Goal: Task Accomplishment & Management: Complete application form

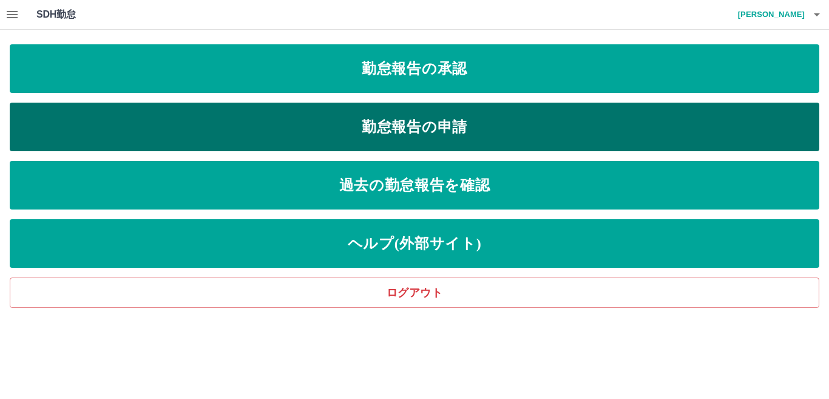
click at [385, 133] on link "勤怠報告の申請" at bounding box center [414, 127] width 809 height 49
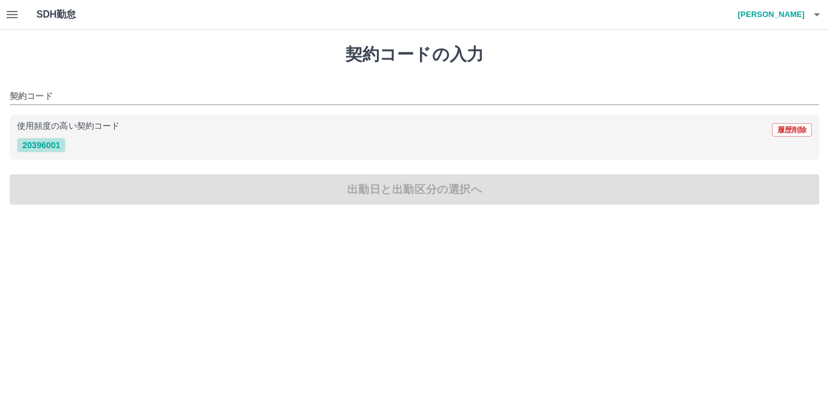
drag, startPoint x: 47, startPoint y: 148, endPoint x: 55, endPoint y: 153, distance: 9.3
click at [48, 148] on button "20396001" at bounding box center [41, 145] width 49 height 15
type input "********"
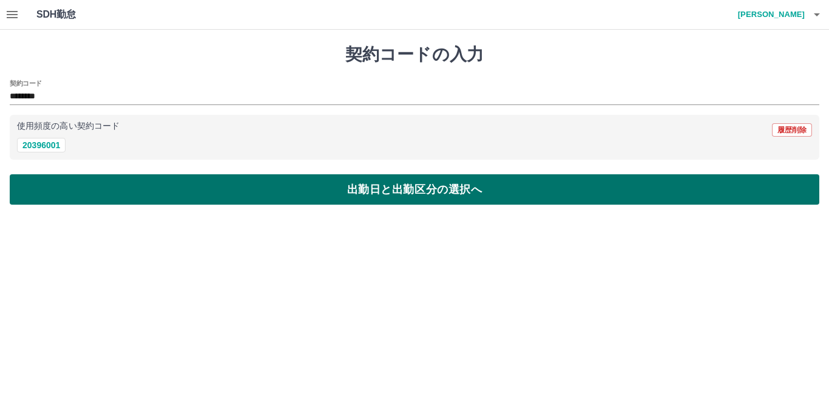
click at [76, 190] on button "出勤日と出勤区分の選択へ" at bounding box center [414, 189] width 809 height 30
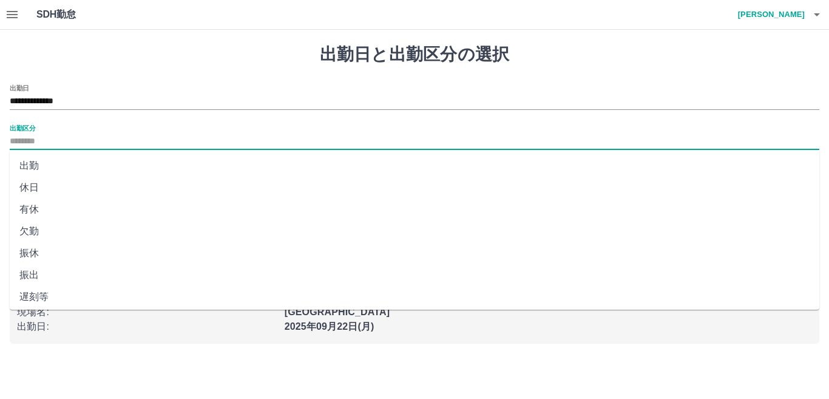
click at [25, 140] on input "出勤区分" at bounding box center [414, 141] width 809 height 15
click at [47, 163] on li "出勤" at bounding box center [414, 166] width 809 height 22
type input "**"
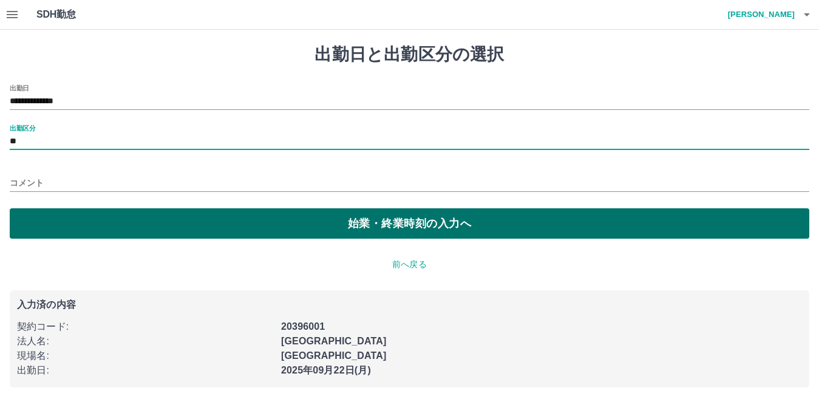
click at [73, 226] on button "始業・終業時刻の入力へ" at bounding box center [409, 223] width 799 height 30
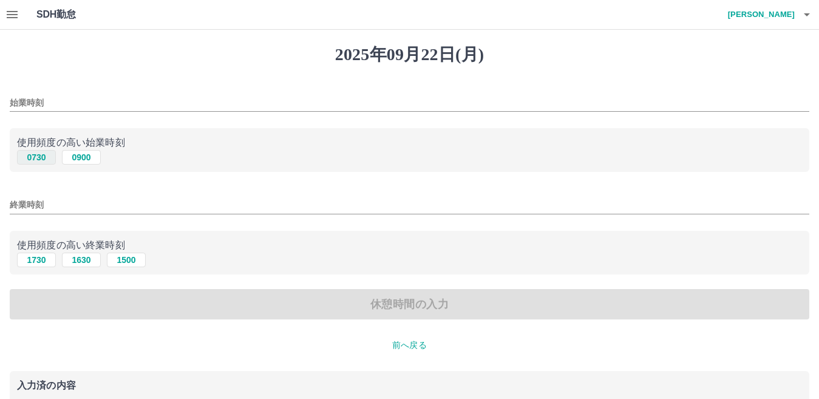
click at [35, 163] on button "0730" at bounding box center [36, 157] width 39 height 15
type input "****"
click at [82, 261] on button "1630" at bounding box center [81, 259] width 39 height 15
type input "****"
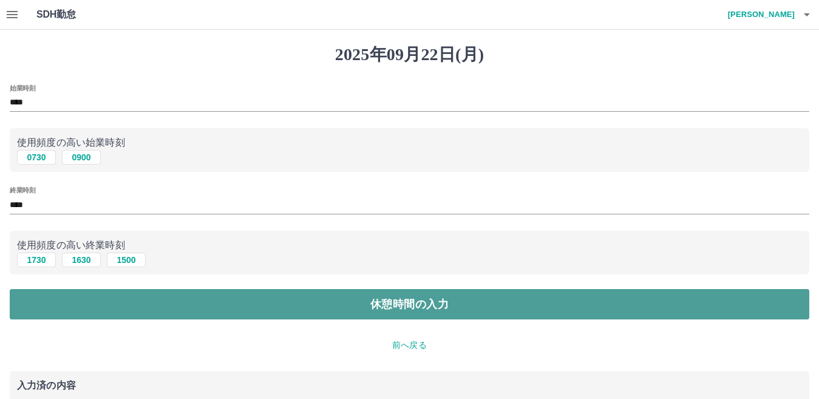
drag, startPoint x: 111, startPoint y: 302, endPoint x: 116, endPoint y: 296, distance: 7.3
click at [113, 300] on button "休憩時間の入力" at bounding box center [409, 304] width 799 height 30
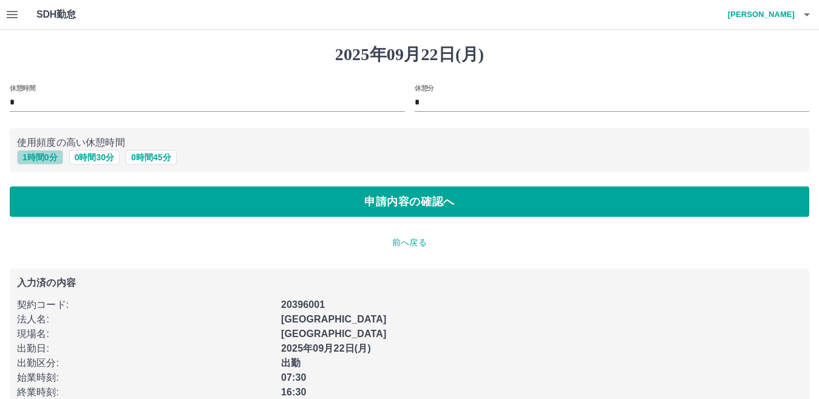
click at [30, 159] on button "1 時間 0 分" at bounding box center [40, 157] width 46 height 15
type input "*"
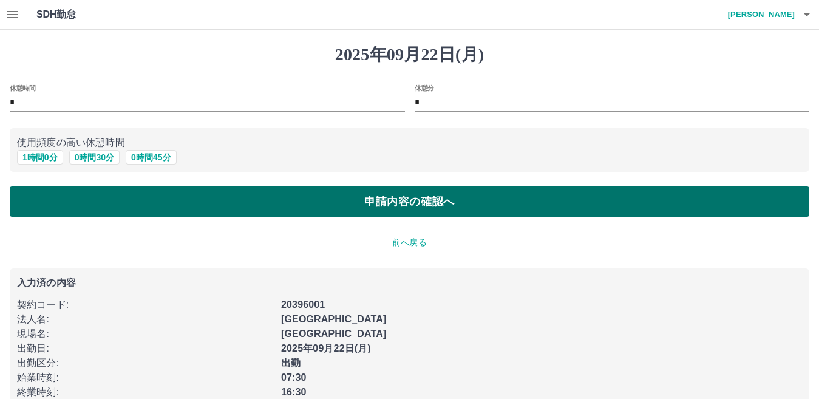
click at [60, 201] on button "申請内容の確認へ" at bounding box center [409, 201] width 799 height 30
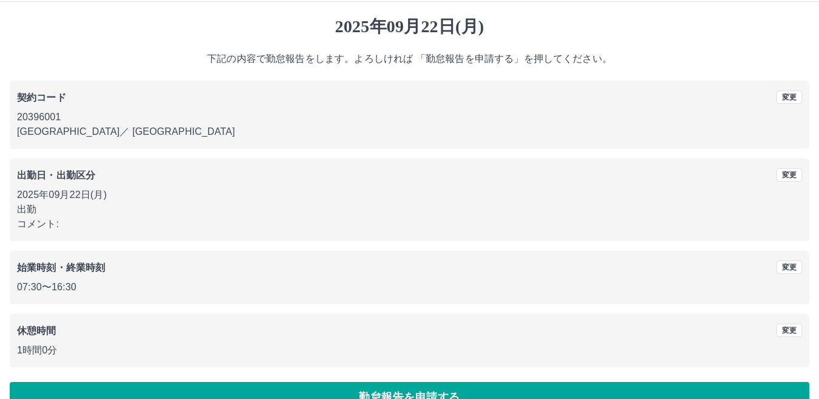
scroll to position [56, 0]
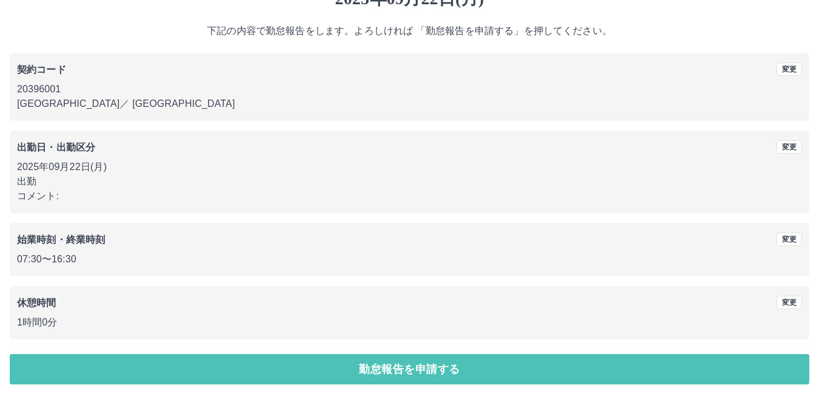
click at [221, 367] on button "勤怠報告を申請する" at bounding box center [409, 369] width 799 height 30
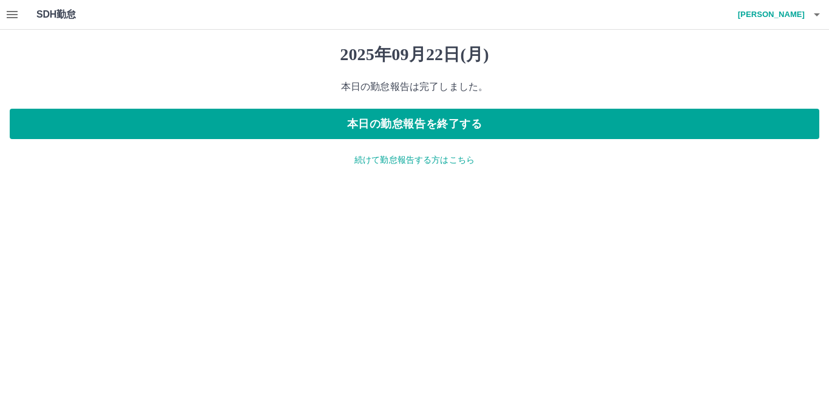
click at [13, 19] on icon "button" at bounding box center [12, 14] width 15 height 15
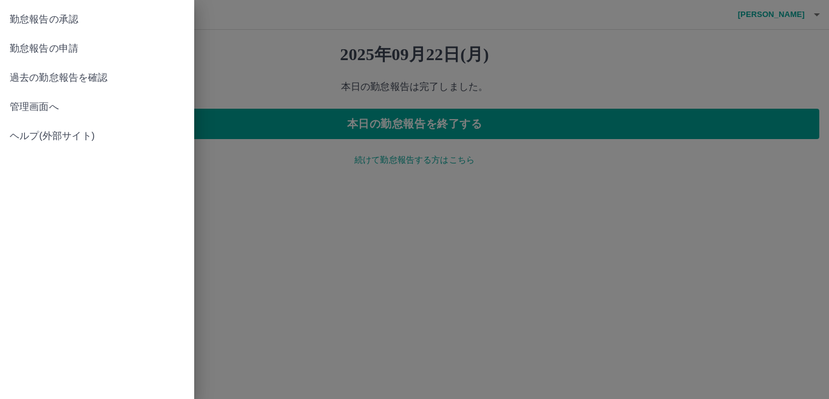
click at [85, 15] on span "勤怠報告の承認" at bounding box center [97, 19] width 175 height 15
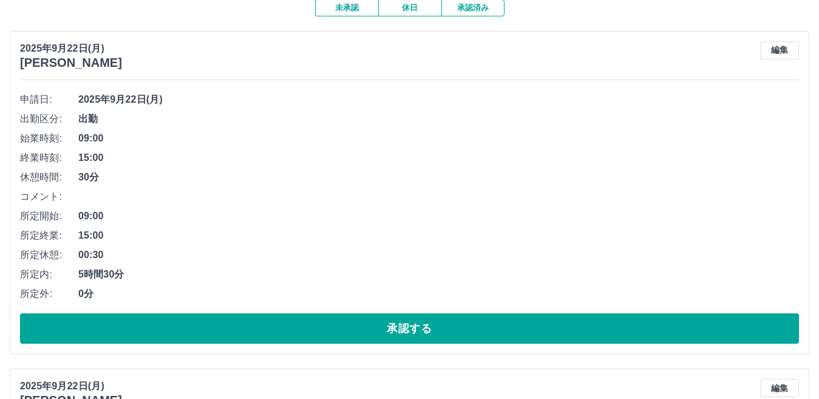
scroll to position [182, 0]
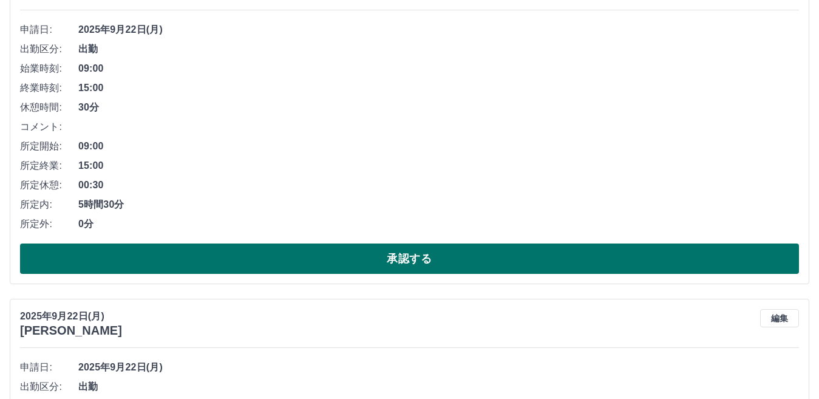
click at [370, 263] on button "承認する" at bounding box center [409, 258] width 778 height 30
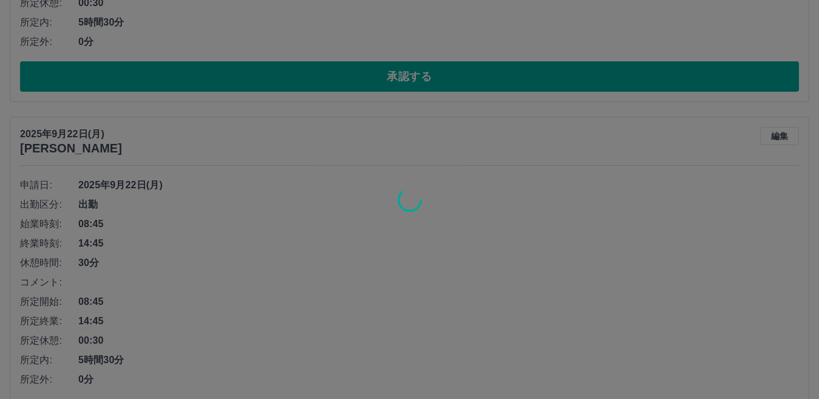
scroll to position [425, 0]
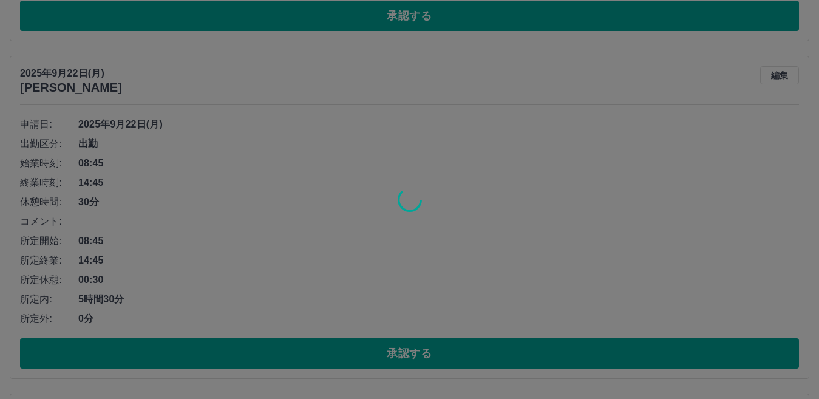
click at [330, 356] on div at bounding box center [409, 199] width 819 height 399
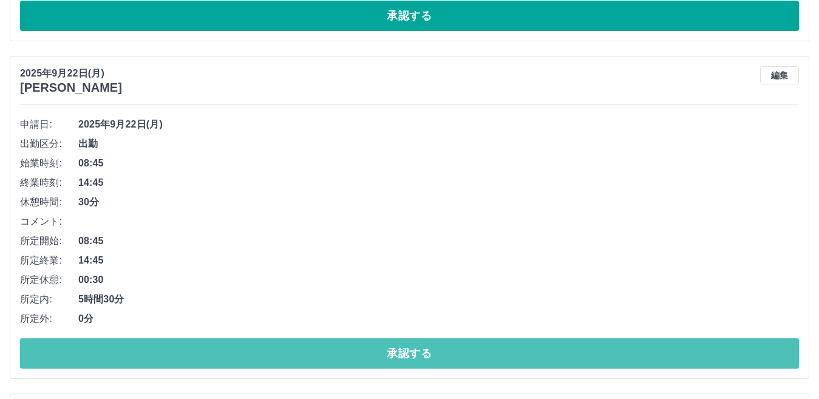
click at [330, 356] on button "承認する" at bounding box center [409, 353] width 778 height 30
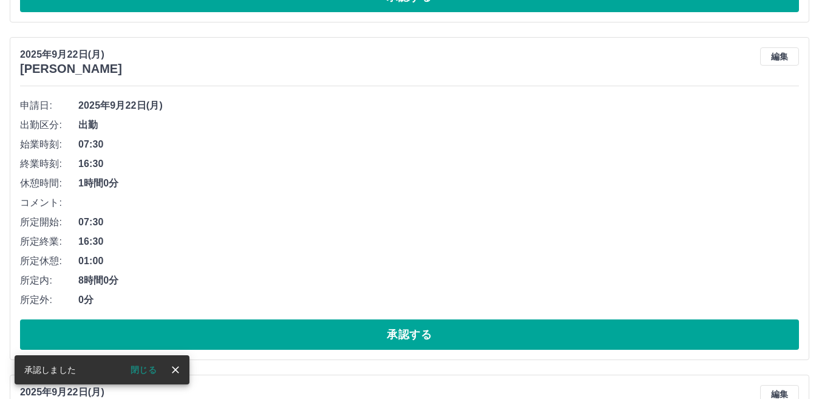
scroll to position [451, 0]
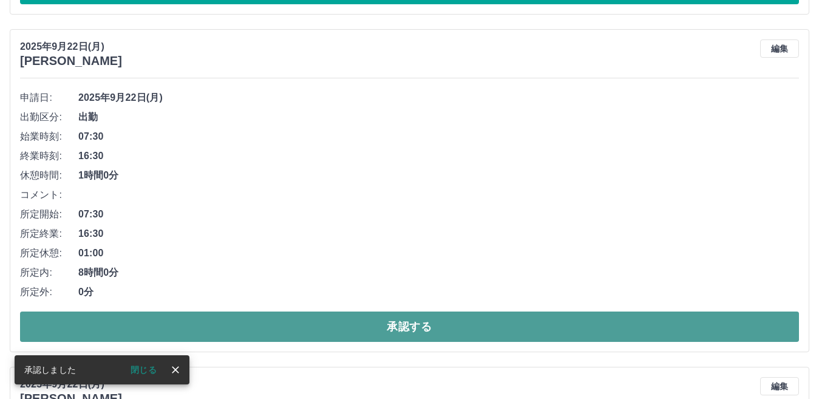
click at [350, 335] on button "承認する" at bounding box center [409, 326] width 778 height 30
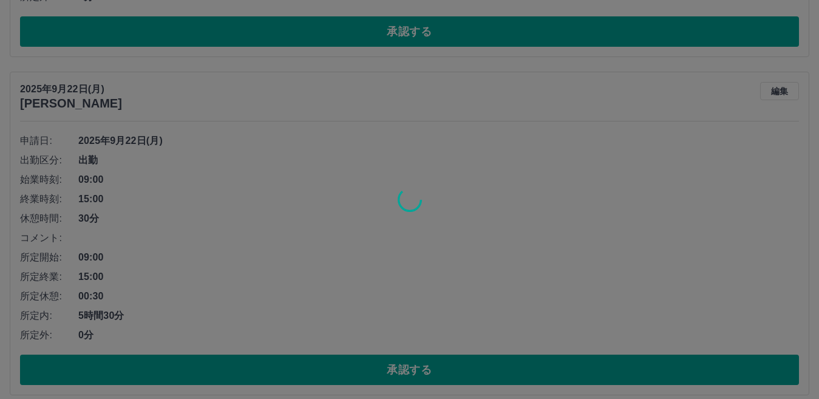
scroll to position [816, 0]
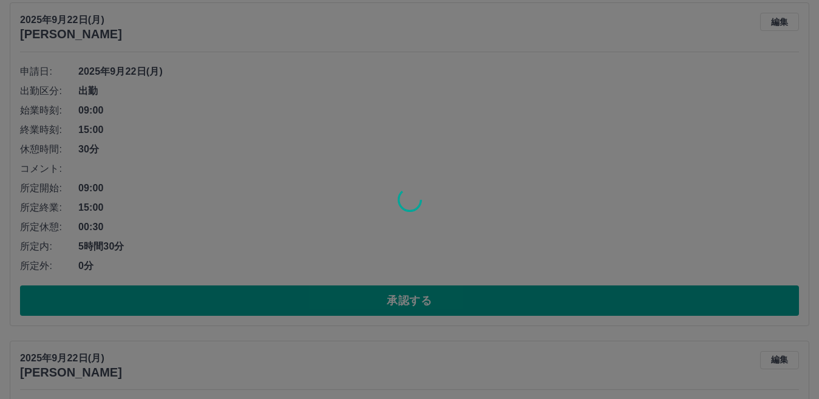
click at [353, 306] on div at bounding box center [409, 199] width 819 height 399
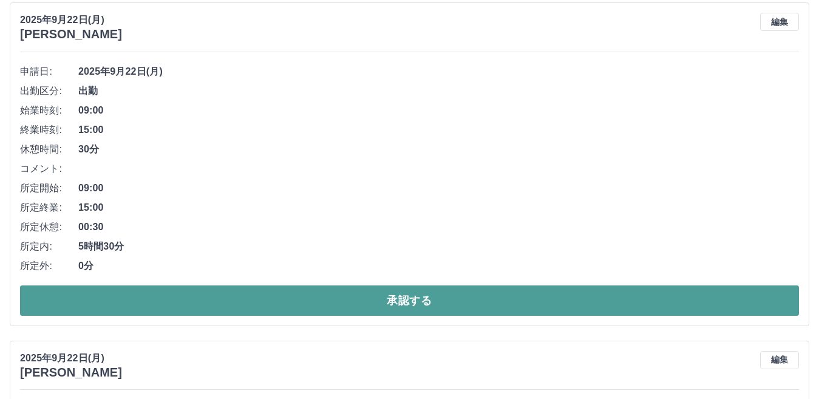
click at [353, 305] on button "承認する" at bounding box center [409, 300] width 778 height 30
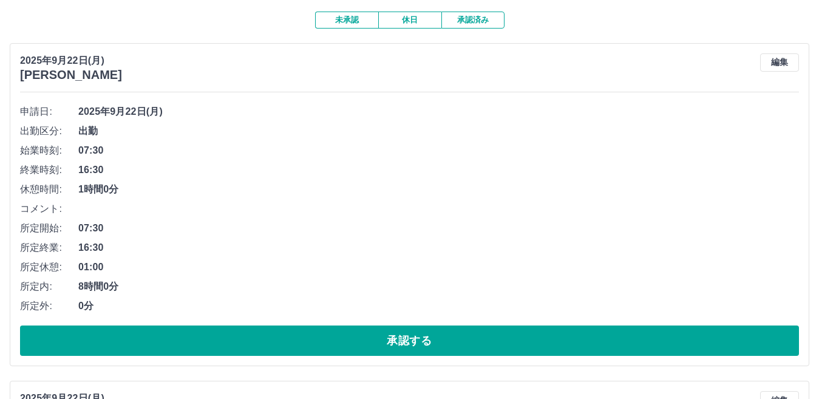
scroll to position [121, 0]
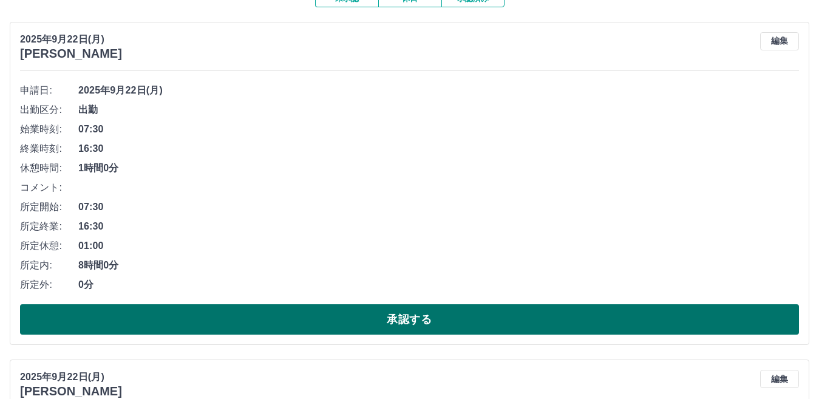
click at [353, 325] on button "承認する" at bounding box center [409, 319] width 778 height 30
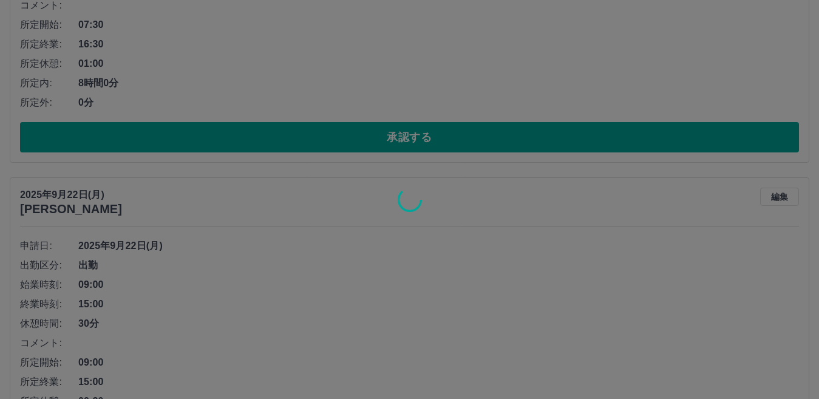
scroll to position [485, 0]
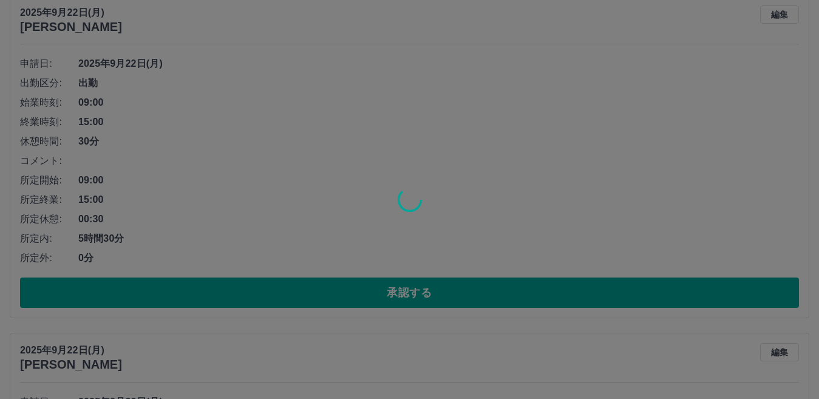
click at [387, 294] on div at bounding box center [409, 199] width 819 height 399
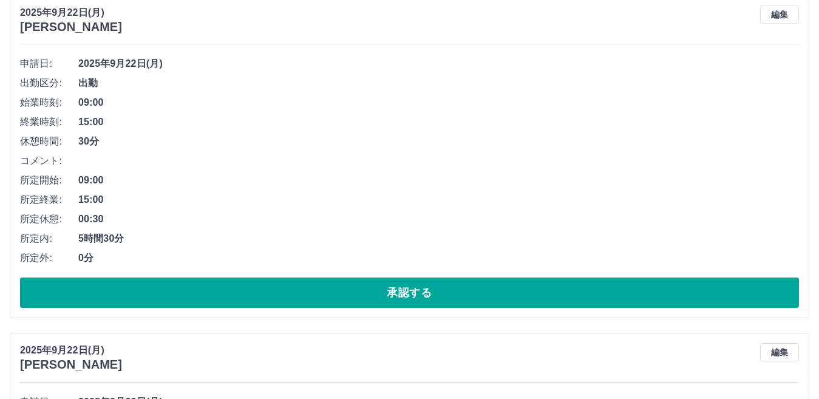
click at [387, 294] on button "承認する" at bounding box center [409, 292] width 778 height 30
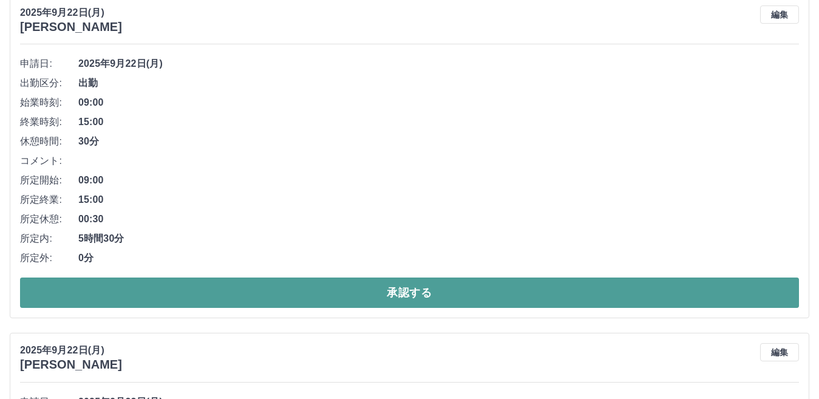
click at [387, 292] on button "承認する" at bounding box center [409, 292] width 778 height 30
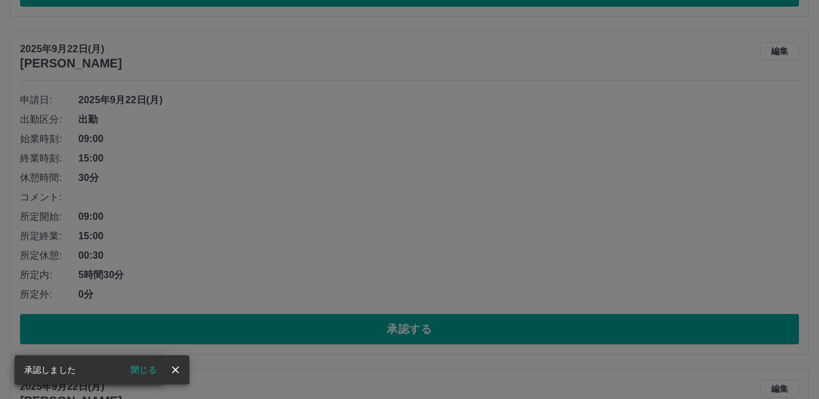
scroll to position [512, 0]
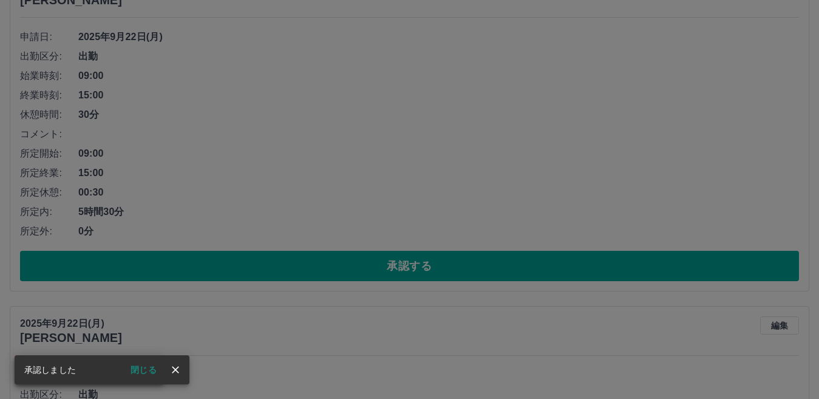
click at [407, 266] on div "承認権限がありません" at bounding box center [409, 199] width 819 height 399
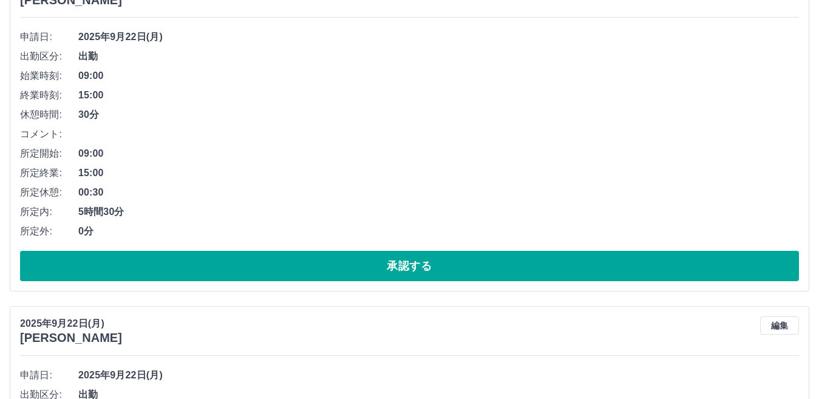
click at [407, 266] on div "承認権限がありません" at bounding box center [409, 199] width 819 height 399
click at [407, 266] on button "承認する" at bounding box center [409, 266] width 778 height 30
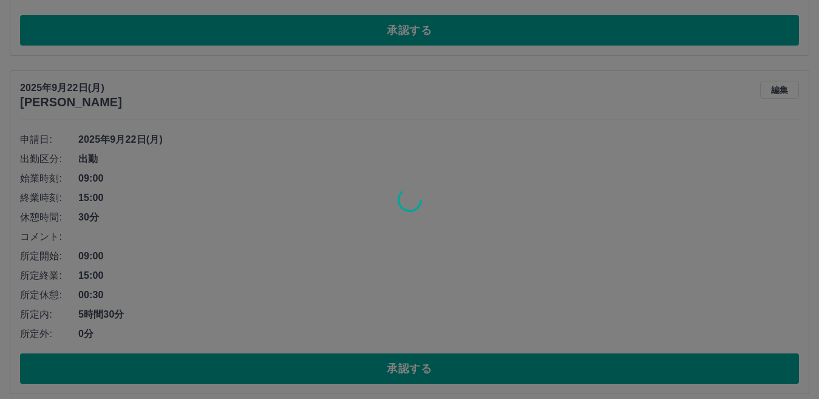
scroll to position [876, 0]
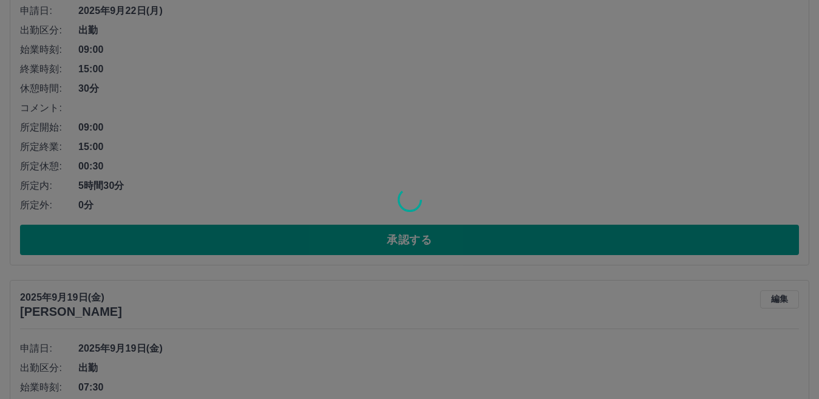
click at [391, 236] on div at bounding box center [409, 199] width 819 height 399
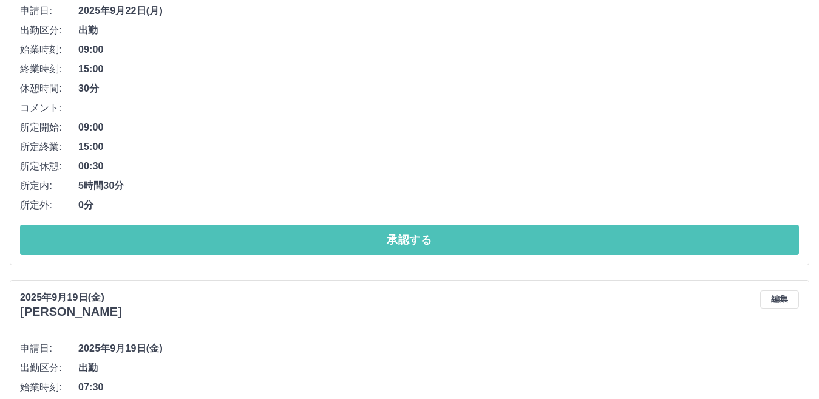
click at [391, 236] on button "承認する" at bounding box center [409, 240] width 778 height 30
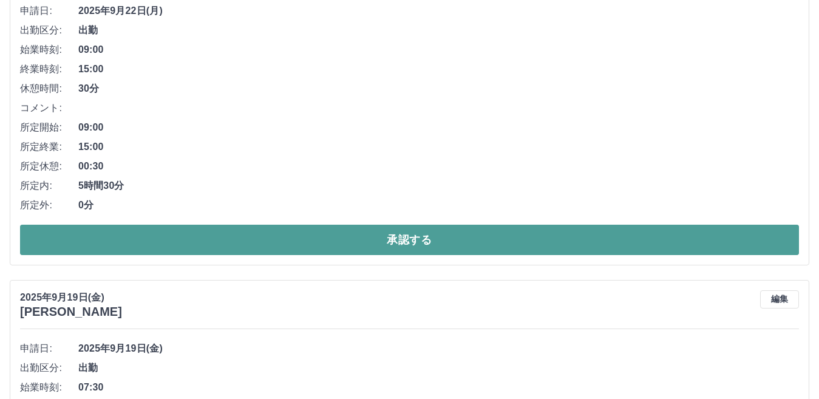
click at [393, 243] on button "承認する" at bounding box center [409, 240] width 778 height 30
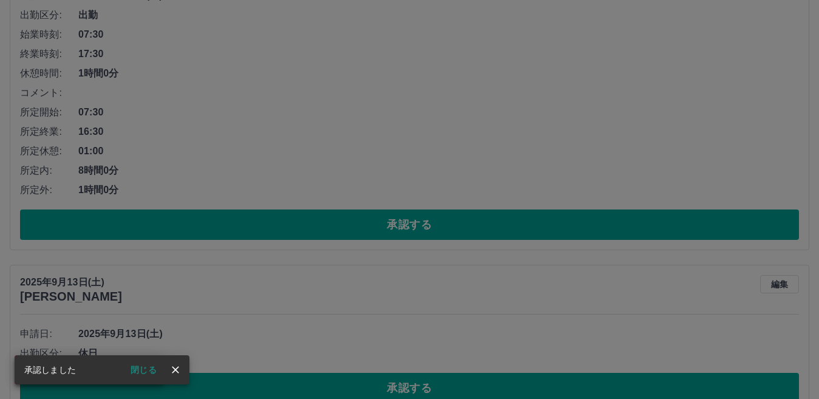
scroll to position [565, 0]
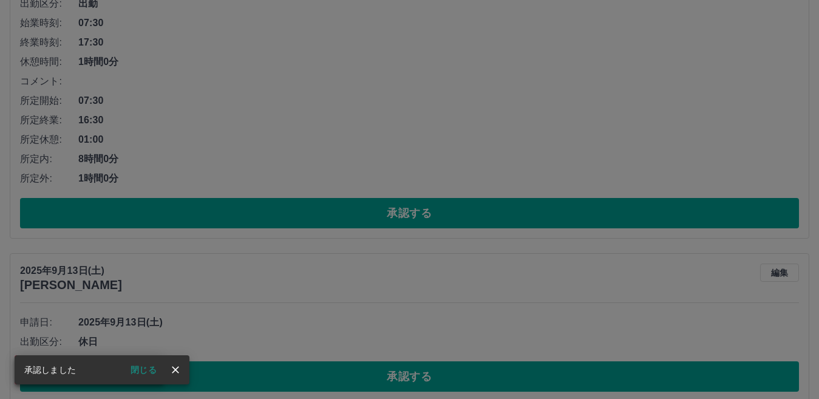
click at [397, 223] on div "承認権限がありません" at bounding box center [409, 199] width 819 height 399
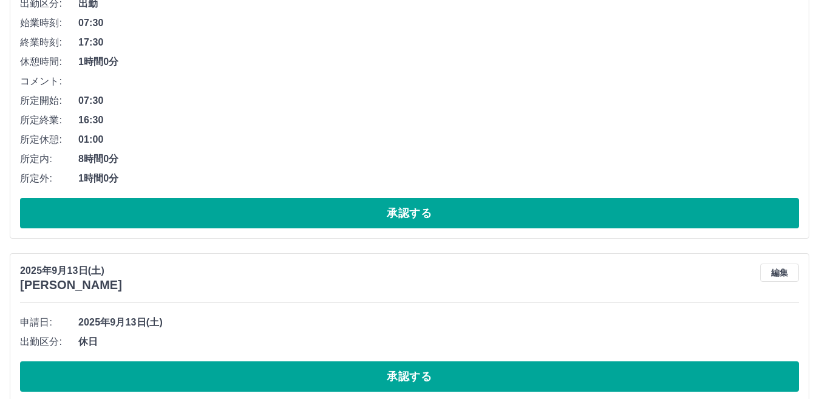
click at [397, 223] on button "承認する" at bounding box center [409, 213] width 778 height 30
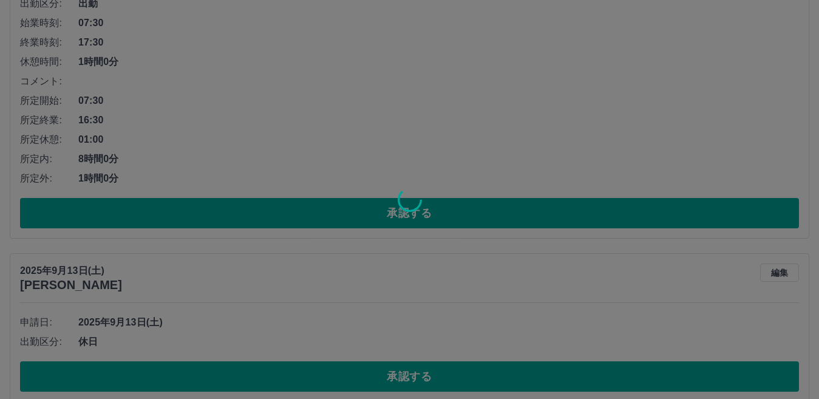
click at [400, 378] on div at bounding box center [409, 199] width 819 height 399
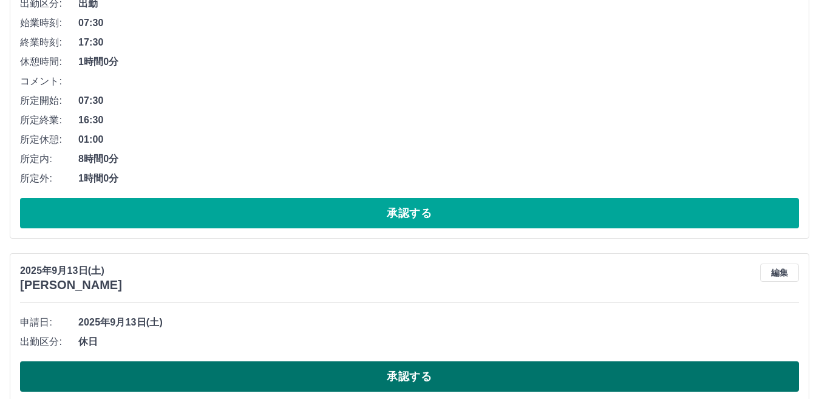
click at [400, 375] on button "承認する" at bounding box center [409, 376] width 778 height 30
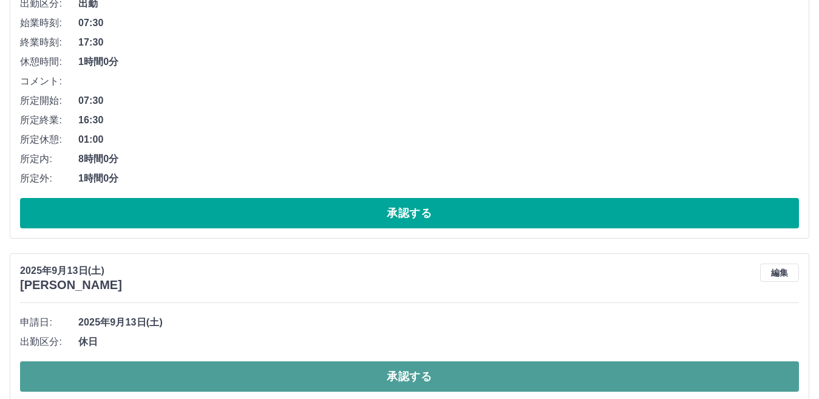
click at [401, 370] on button "承認する" at bounding box center [409, 376] width 778 height 30
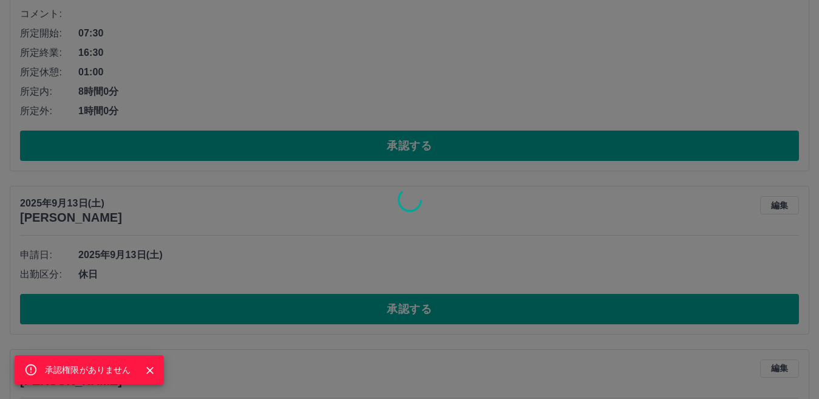
scroll to position [747, 0]
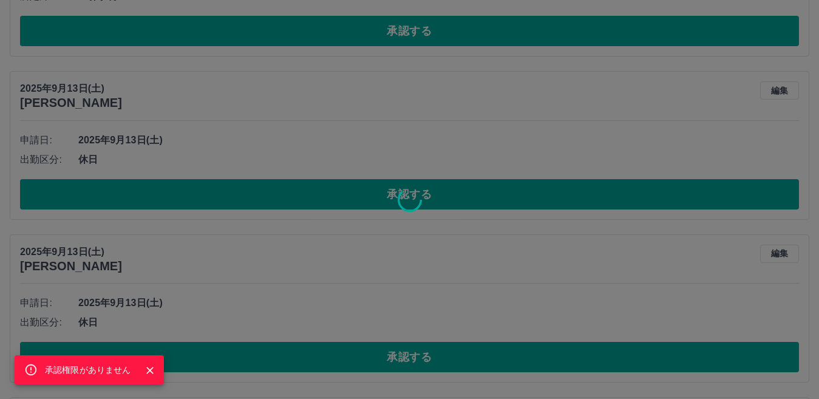
click at [398, 373] on div "承認権限がありません" at bounding box center [409, 199] width 819 height 399
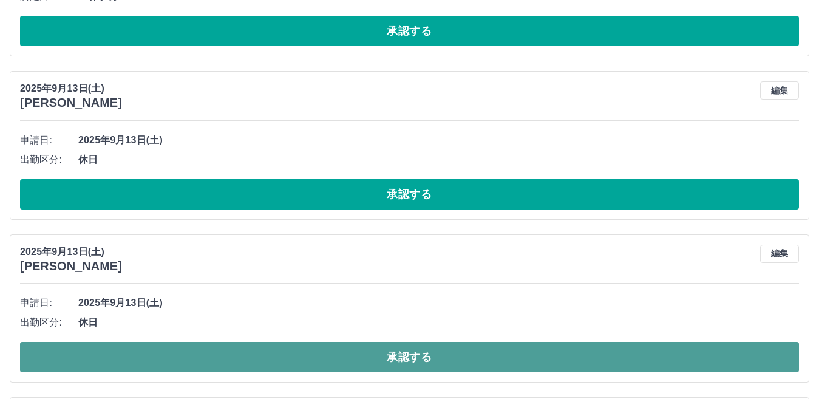
click at [396, 360] on button "承認する" at bounding box center [409, 357] width 778 height 30
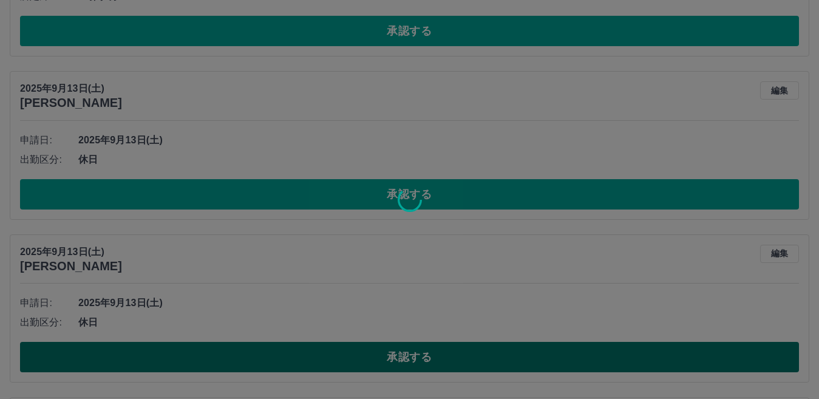
click at [396, 359] on div at bounding box center [409, 199] width 819 height 399
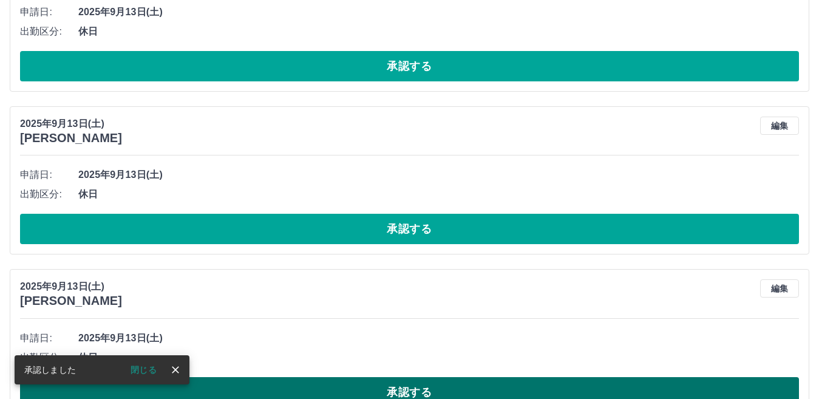
scroll to position [254, 0]
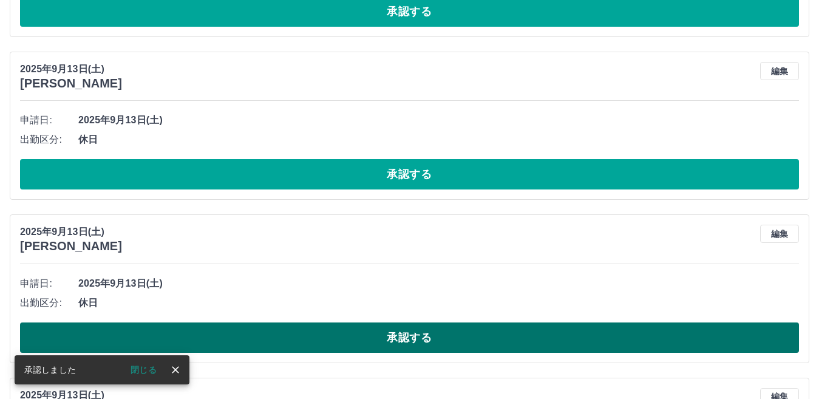
click at [402, 337] on button "承認する" at bounding box center [409, 337] width 778 height 30
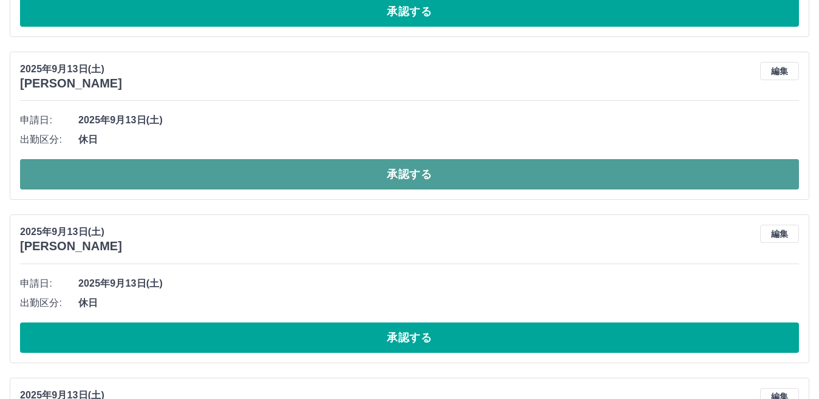
click at [416, 180] on button "承認する" at bounding box center [409, 174] width 778 height 30
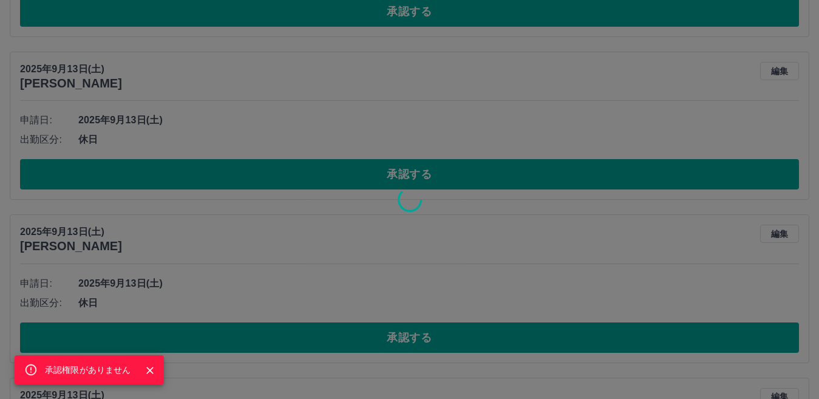
drag, startPoint x: 424, startPoint y: 13, endPoint x: 422, endPoint y: 23, distance: 10.5
click at [424, 14] on div "承認権限がありません" at bounding box center [409, 199] width 819 height 399
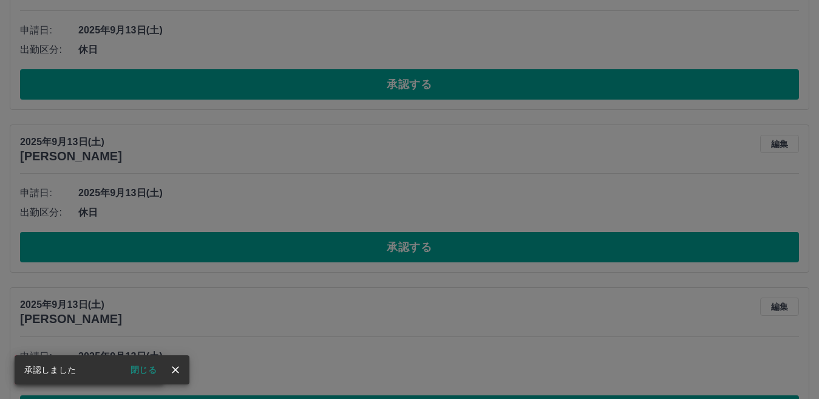
scroll to position [182, 0]
click at [422, 252] on div "承認権限がありません" at bounding box center [409, 199] width 819 height 399
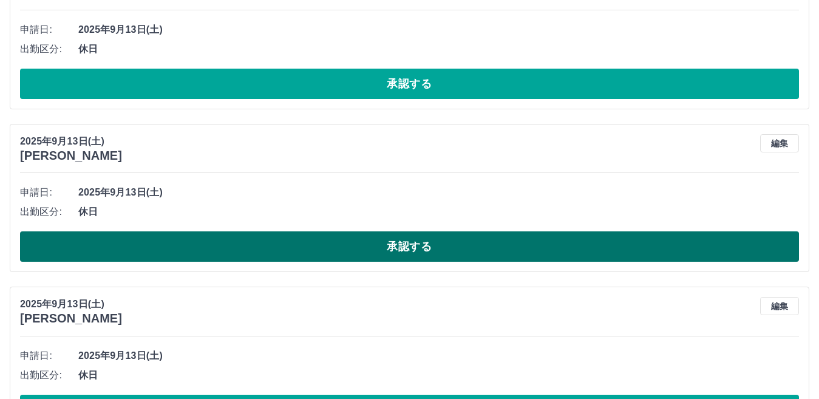
click at [400, 248] on button "承認する" at bounding box center [409, 246] width 778 height 30
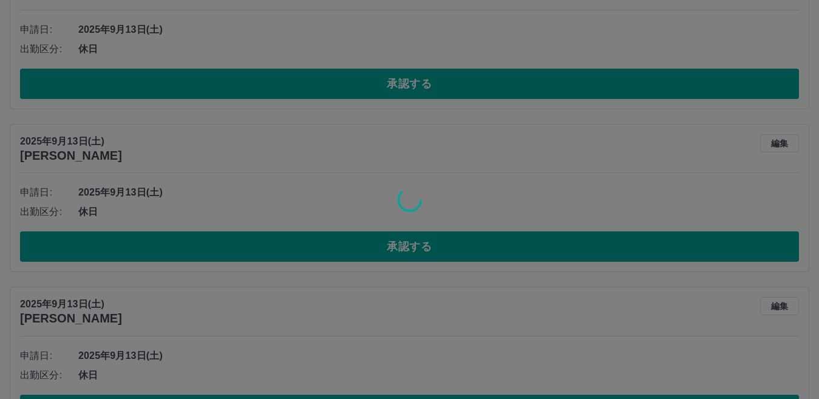
click at [433, 80] on div at bounding box center [409, 199] width 819 height 399
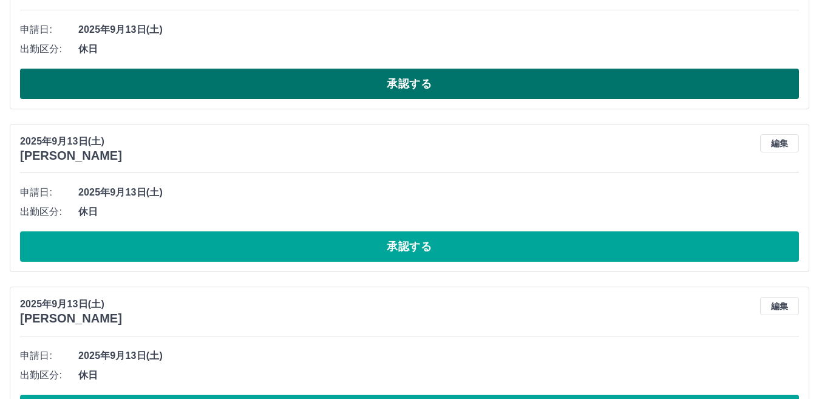
click at [430, 81] on button "承認する" at bounding box center [409, 84] width 778 height 30
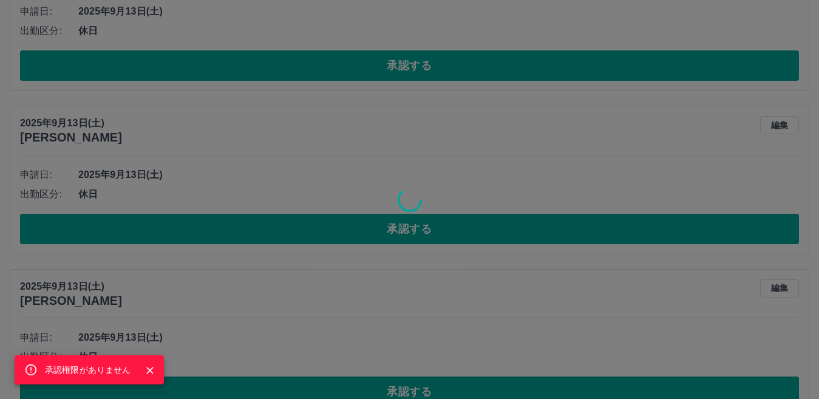
scroll to position [364, 0]
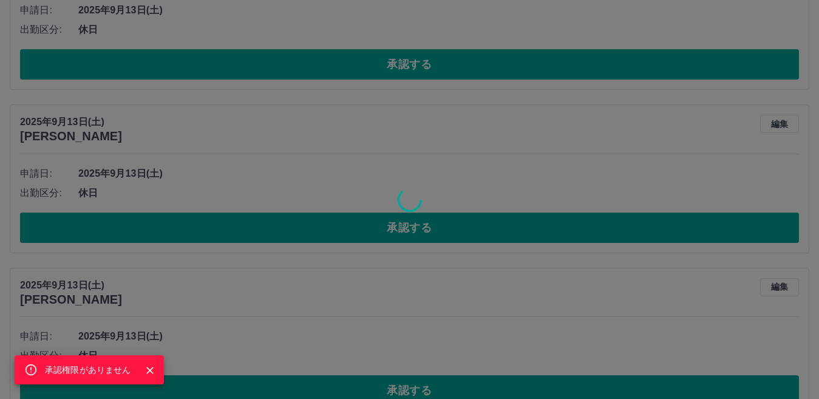
click at [416, 234] on div "承認権限がありません" at bounding box center [409, 199] width 819 height 399
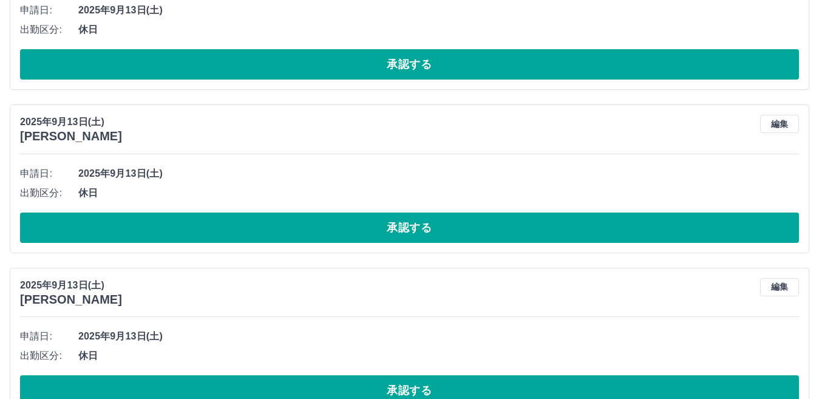
click at [416, 234] on button "承認する" at bounding box center [409, 227] width 778 height 30
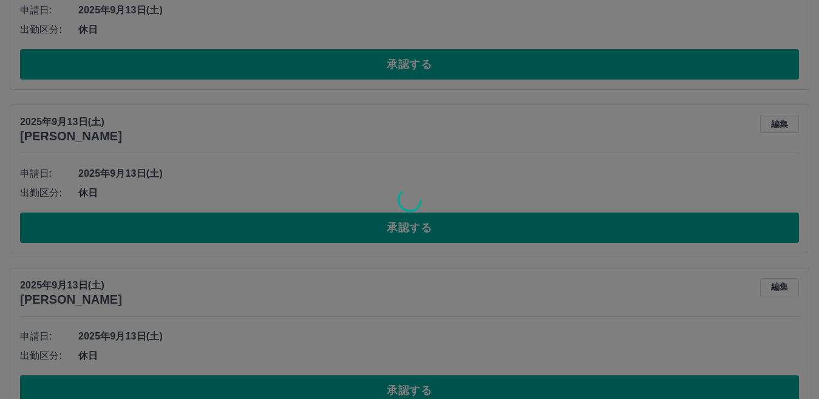
scroll to position [39, 0]
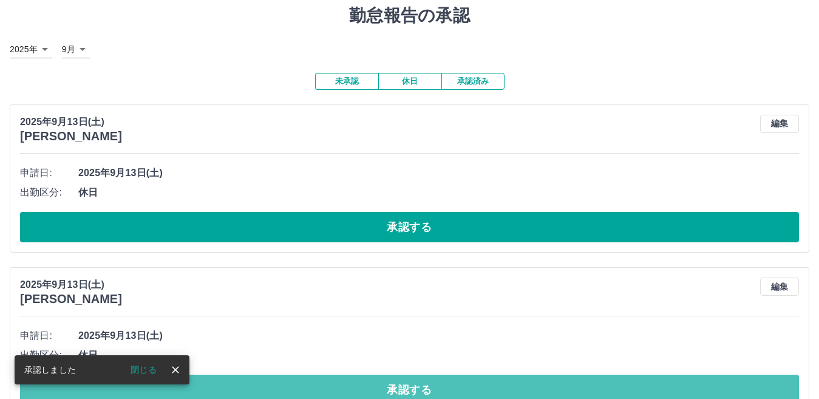
click at [411, 386] on button "承認する" at bounding box center [409, 389] width 778 height 30
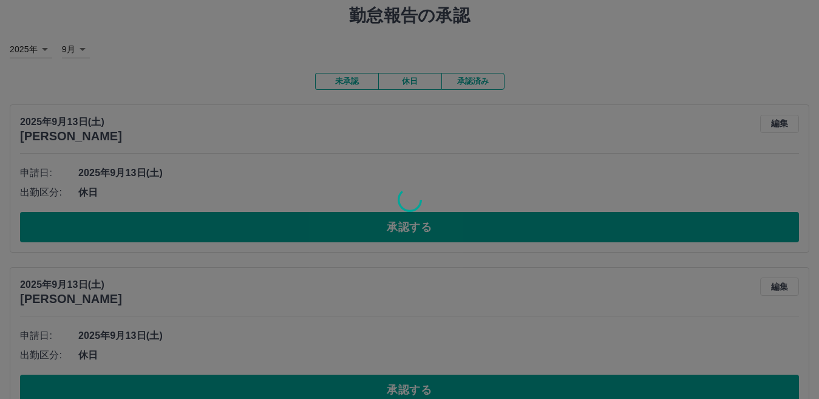
click at [408, 228] on div at bounding box center [409, 199] width 819 height 399
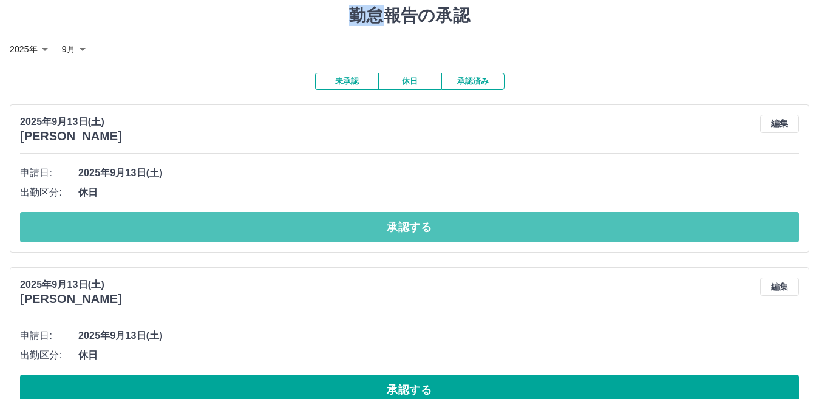
click at [408, 228] on button "承認する" at bounding box center [409, 227] width 778 height 30
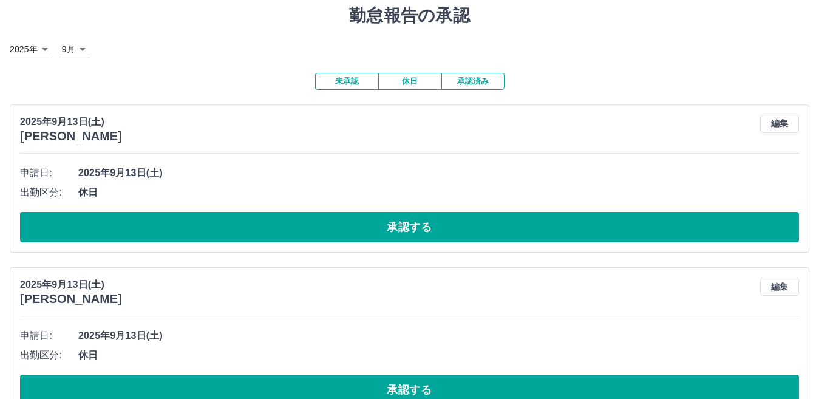
click at [408, 212] on div "申請日: 2025年9月13日(土) 出勤区分: 休日 承認する" at bounding box center [409, 202] width 778 height 79
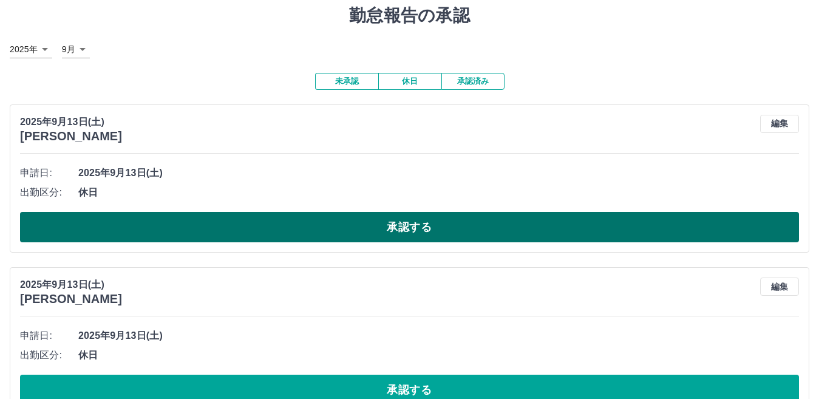
click at [424, 224] on button "承認する" at bounding box center [409, 227] width 778 height 30
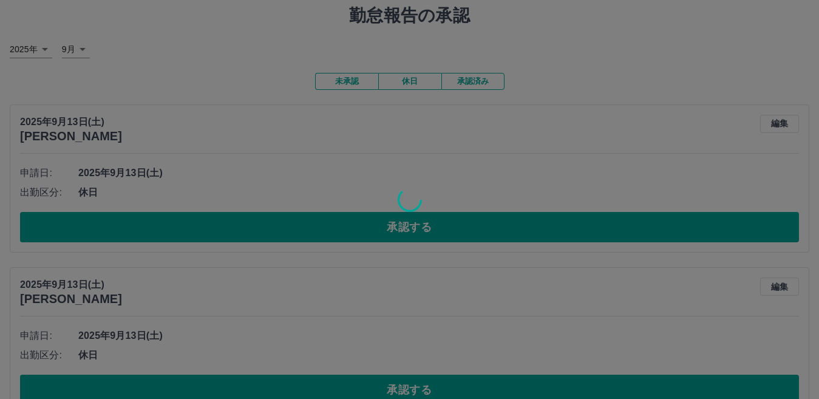
click at [411, 387] on div at bounding box center [409, 199] width 819 height 399
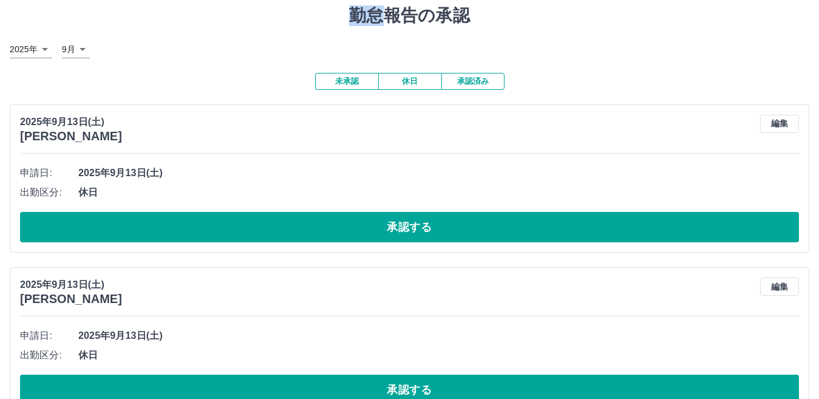
click at [411, 387] on div at bounding box center [409, 199] width 819 height 399
click at [411, 387] on button "承認する" at bounding box center [409, 389] width 778 height 30
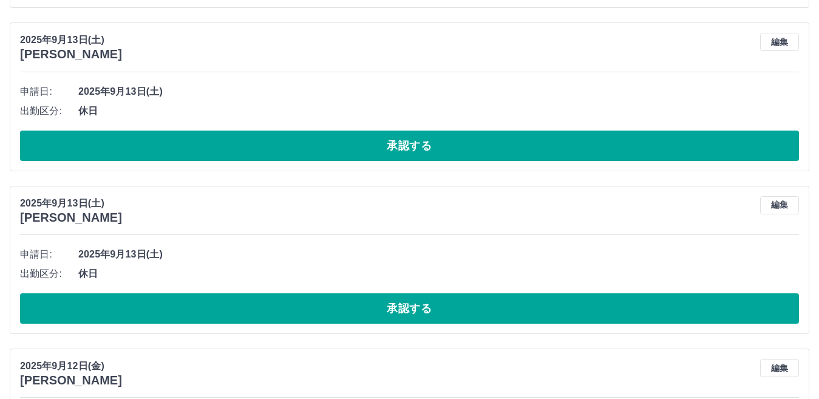
scroll to position [585, 0]
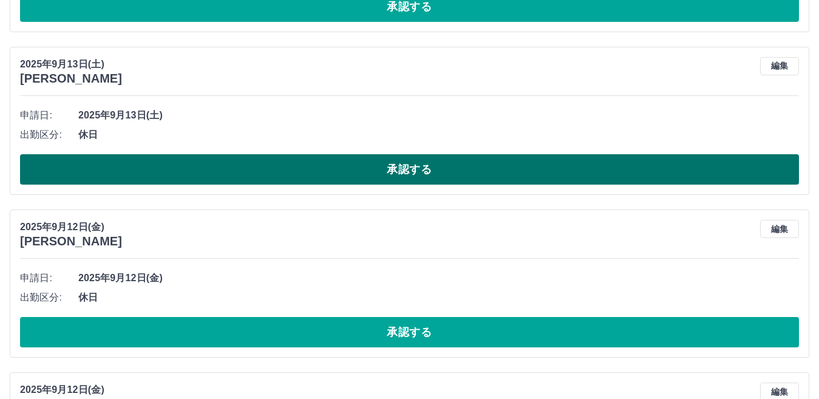
click at [413, 180] on button "承認する" at bounding box center [409, 169] width 778 height 30
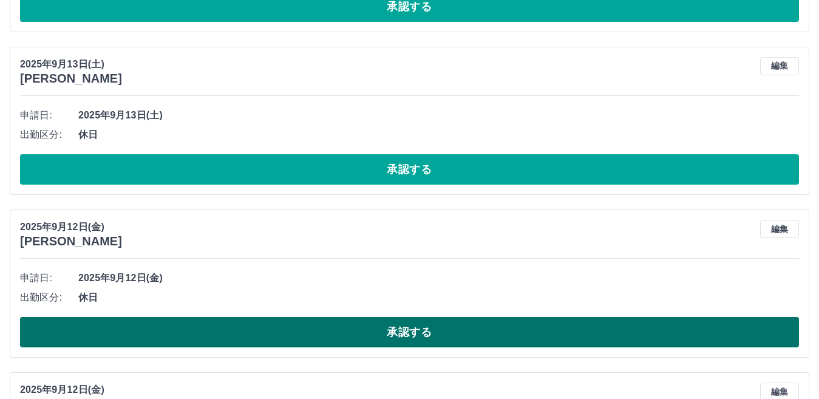
click at [428, 325] on button "承認する" at bounding box center [409, 332] width 778 height 30
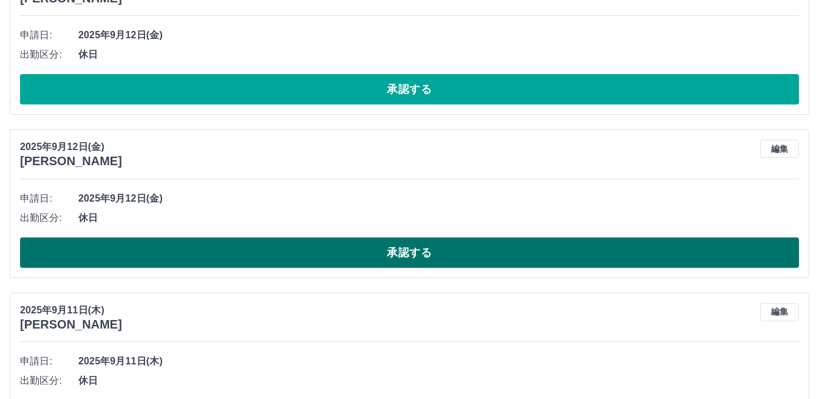
scroll to position [665, 0]
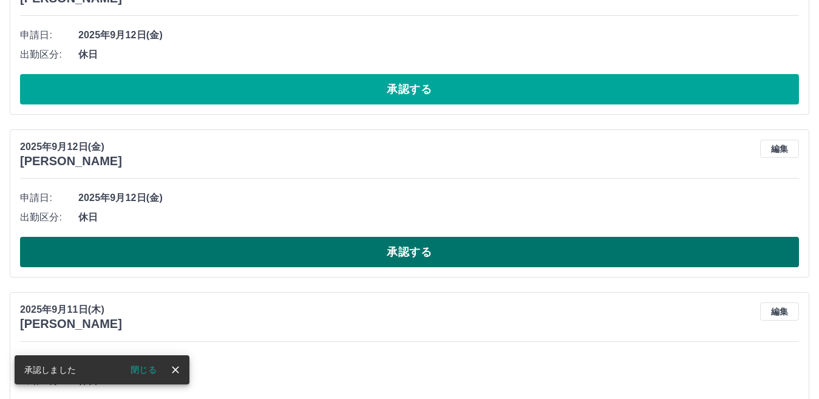
drag, startPoint x: 388, startPoint y: 251, endPoint x: 384, endPoint y: 243, distance: 9.5
click at [388, 248] on button "承認する" at bounding box center [409, 252] width 778 height 30
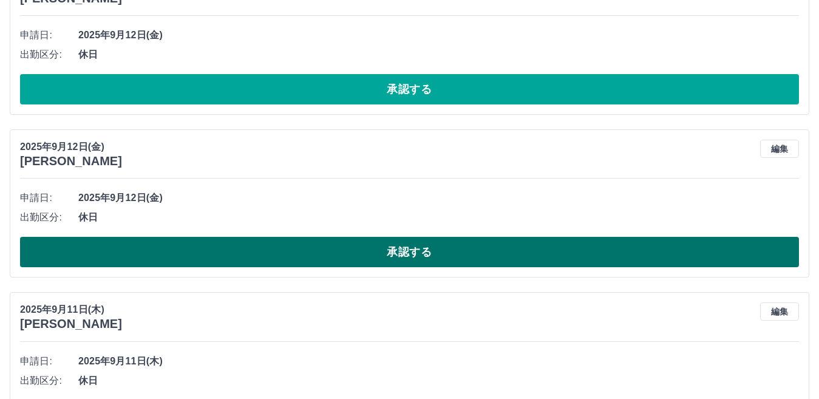
scroll to position [177, 0]
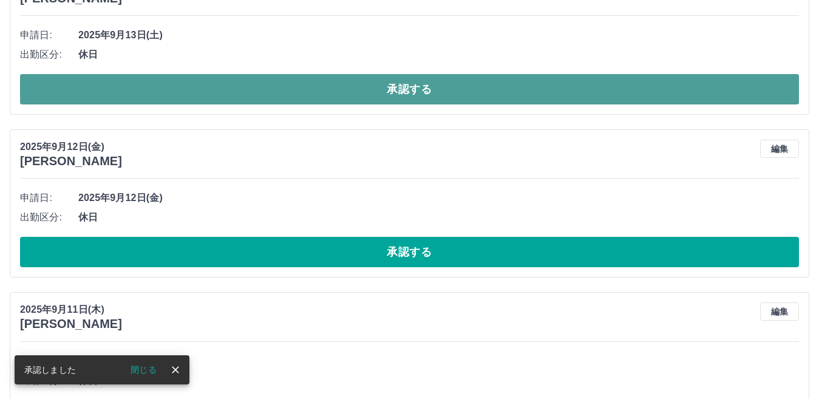
click at [405, 96] on button "承認する" at bounding box center [409, 89] width 778 height 30
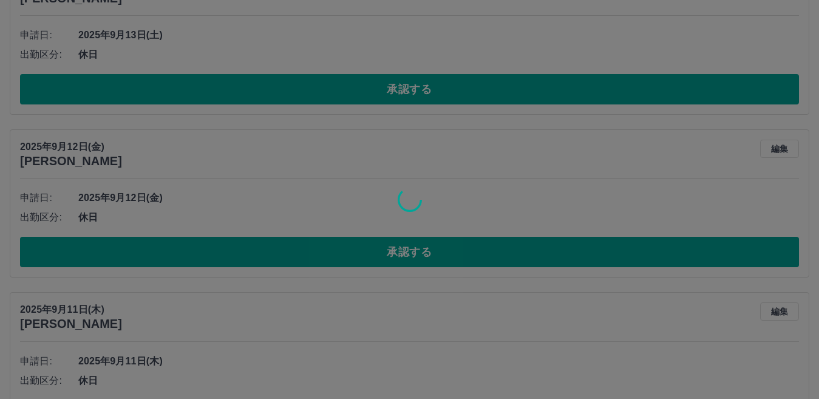
click at [420, 253] on div at bounding box center [409, 199] width 819 height 399
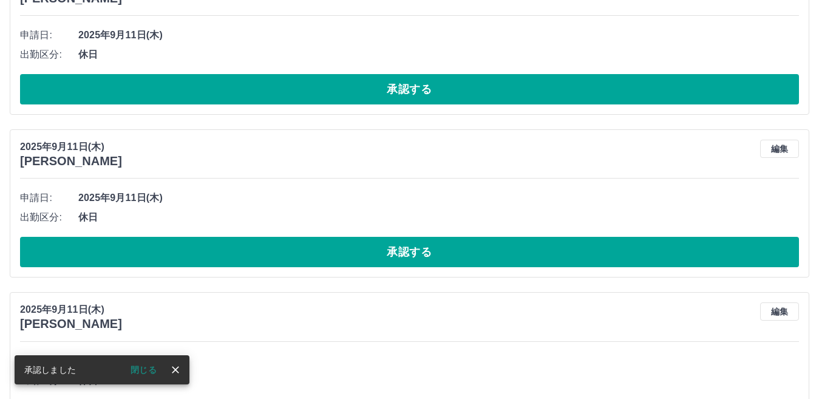
scroll to position [0, 0]
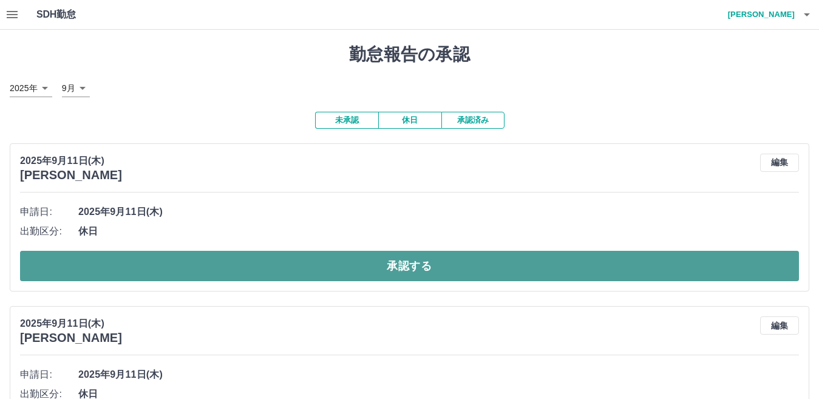
click at [391, 268] on button "承認する" at bounding box center [409, 266] width 778 height 30
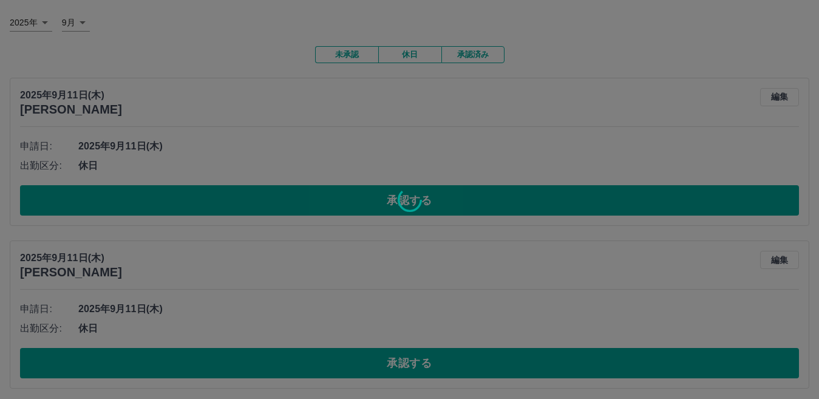
scroll to position [243, 0]
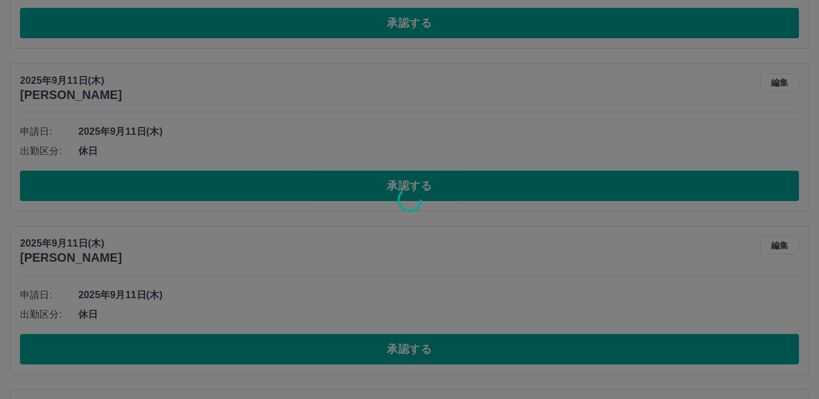
click at [396, 189] on div at bounding box center [409, 199] width 819 height 399
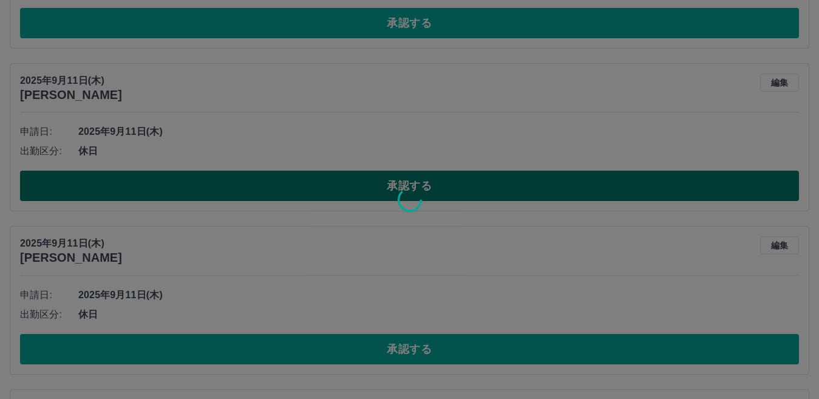
drag, startPoint x: 396, startPoint y: 189, endPoint x: 403, endPoint y: 186, distance: 7.9
click at [403, 186] on div "SDH勤怠 [PERSON_NAME] 勤怠報告の承認 2025年 **** 9月 * 未承認 休日 承認済み 2025年9月11日([GEOGRAPHIC_…" at bounding box center [409, 317] width 819 height 1120
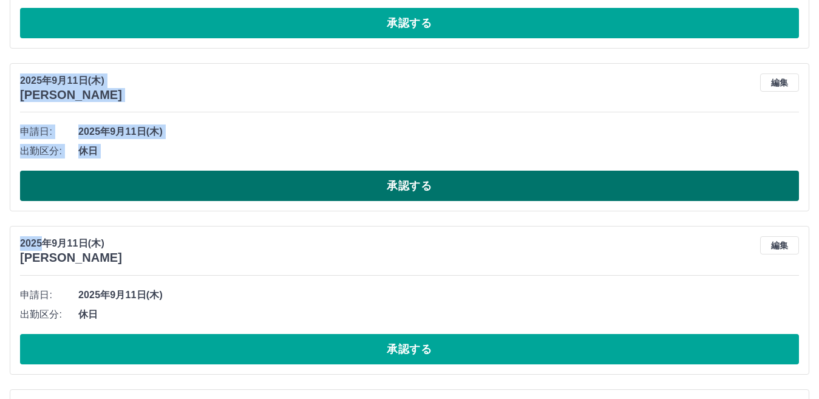
click at [401, 187] on button "承認する" at bounding box center [409, 186] width 778 height 30
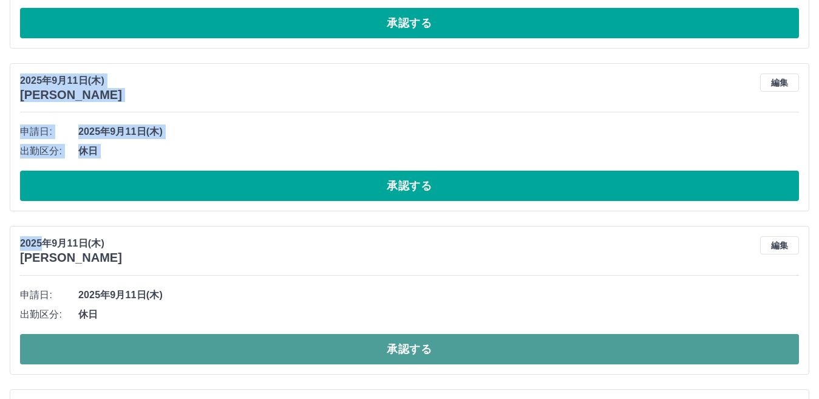
click at [407, 348] on button "承認する" at bounding box center [409, 349] width 778 height 30
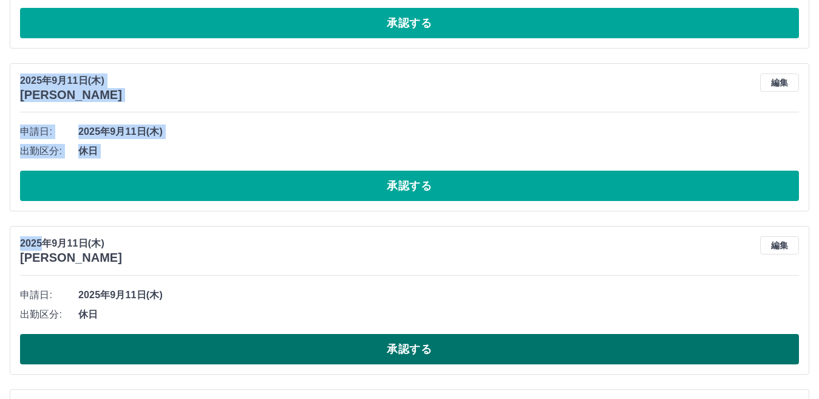
click at [407, 343] on button "承認する" at bounding box center [409, 349] width 778 height 30
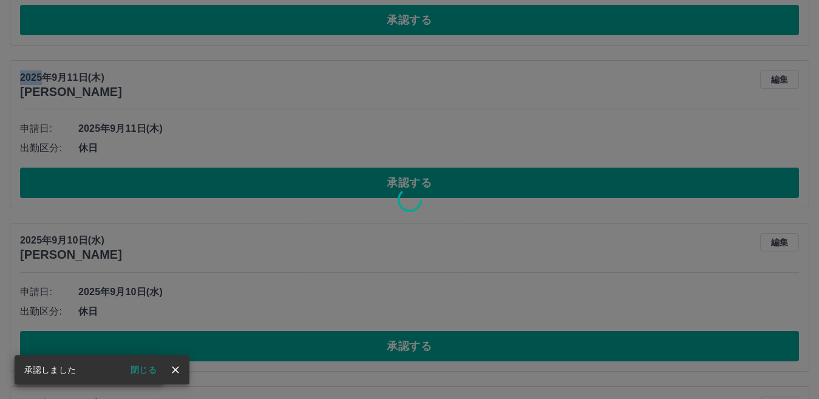
scroll to position [262, 0]
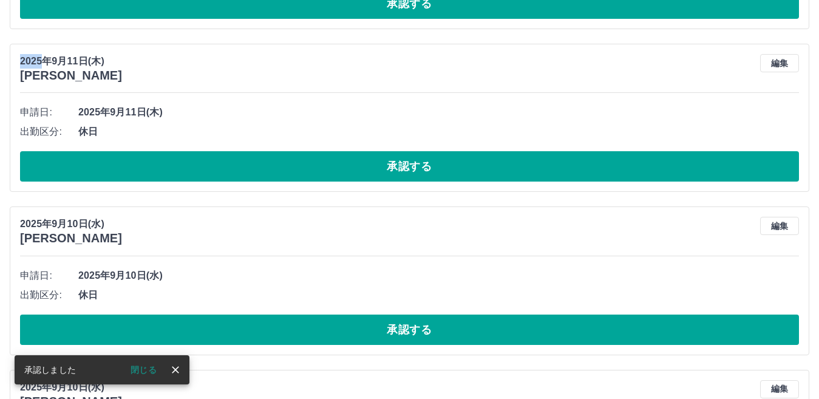
click at [437, 331] on button "承認する" at bounding box center [409, 329] width 778 height 30
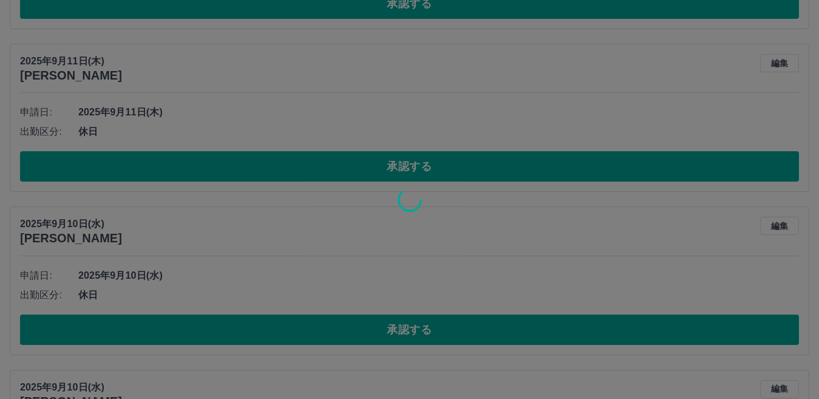
click at [437, 330] on div at bounding box center [409, 199] width 819 height 399
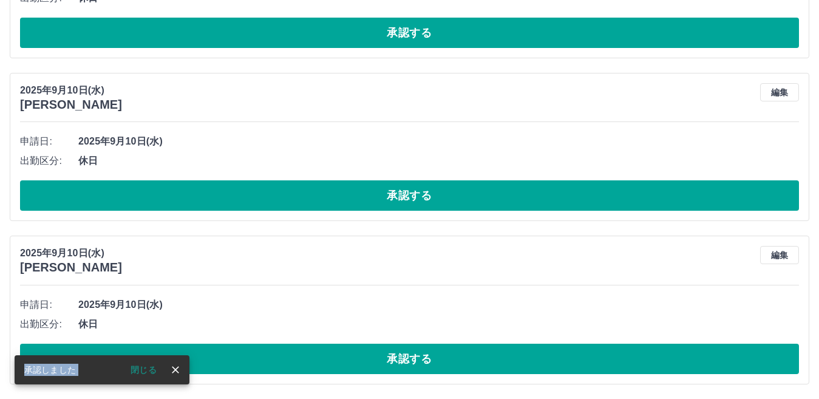
scroll to position [0, 0]
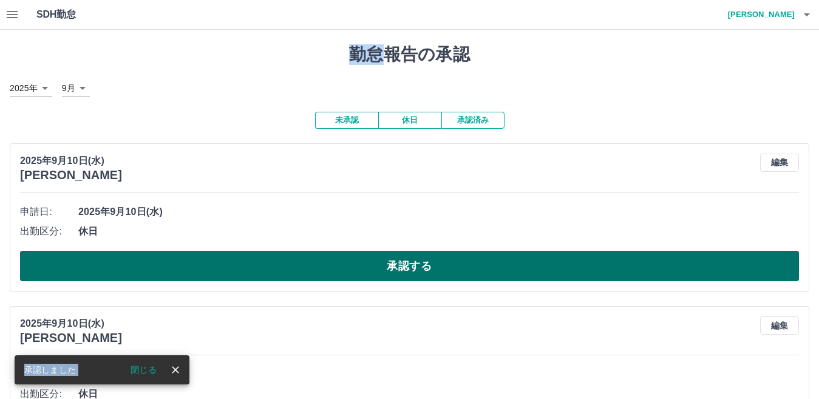
click at [417, 271] on button "承認する" at bounding box center [409, 266] width 778 height 30
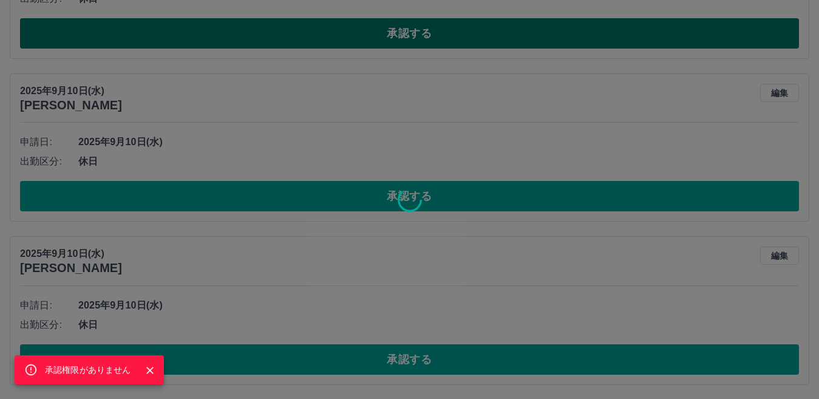
scroll to position [234, 0]
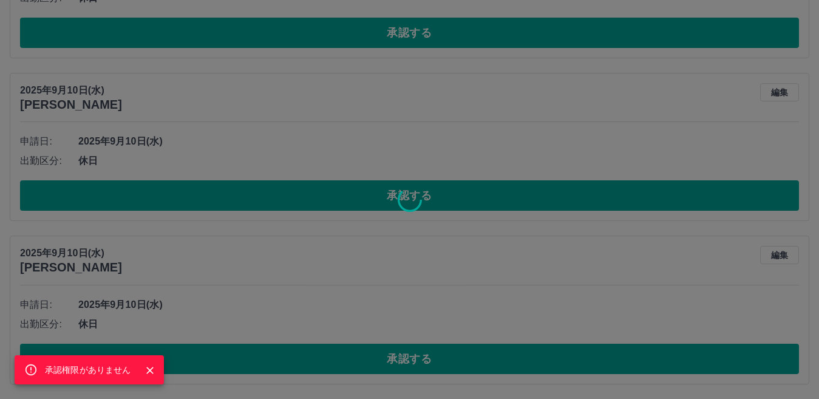
click at [398, 201] on circle at bounding box center [409, 199] width 22 height 22
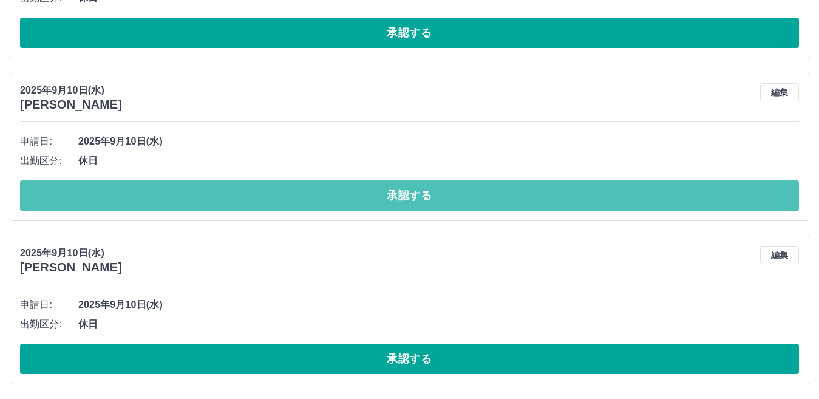
scroll to position [71, 0]
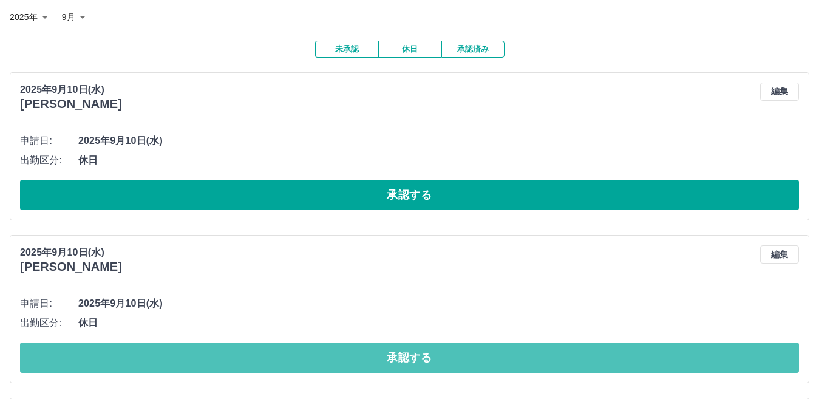
click at [397, 201] on div "SDH勤怠 [PERSON_NAME] 承認権限がありません 勤怠報告の承認 2025年 **** 9月 * 未承認 休日 承認済み 2025年9月10日(水…" at bounding box center [409, 245] width 819 height 632
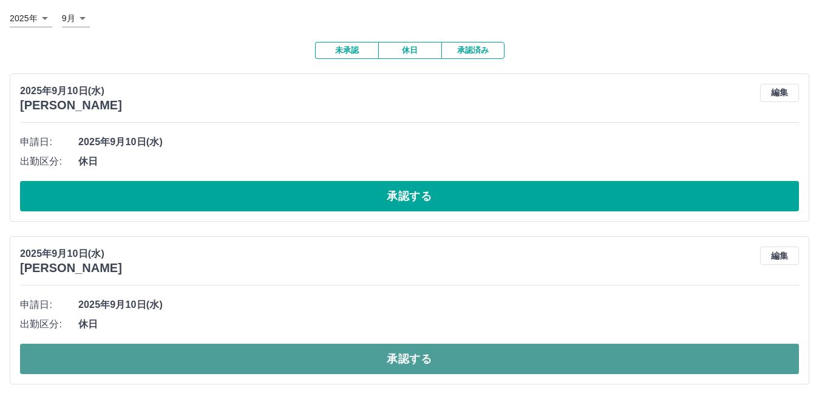
click at [409, 356] on button "承認する" at bounding box center [409, 358] width 778 height 30
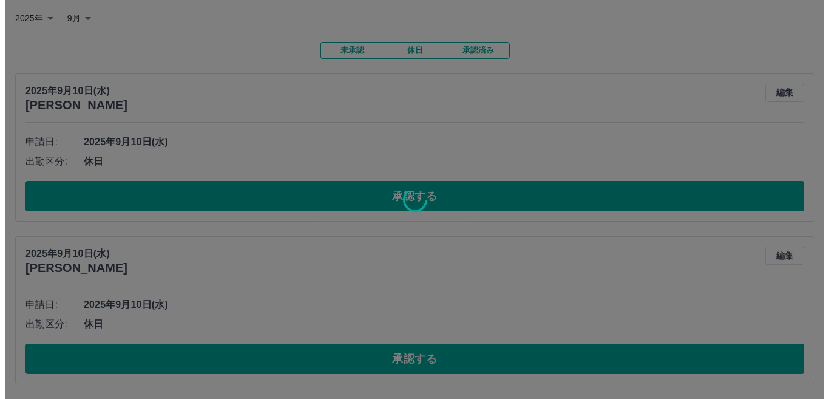
scroll to position [0, 0]
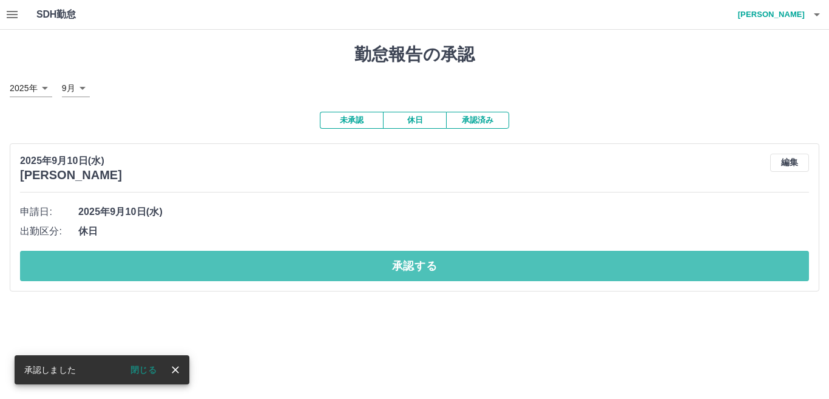
click at [420, 260] on button "承認する" at bounding box center [414, 266] width 789 height 30
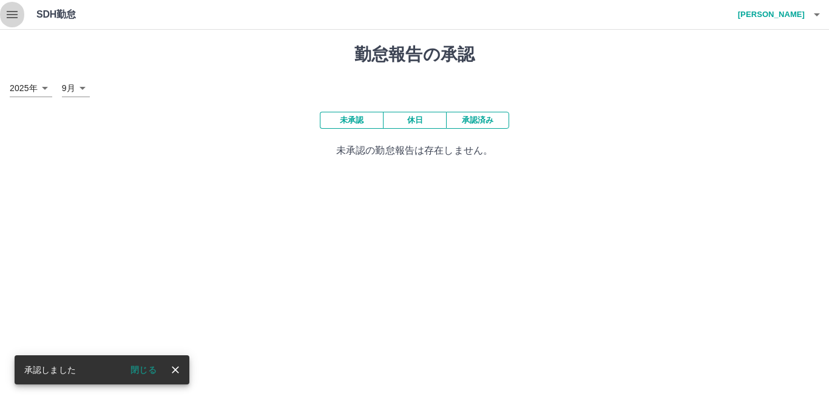
click at [13, 16] on icon "button" at bounding box center [12, 14] width 15 height 15
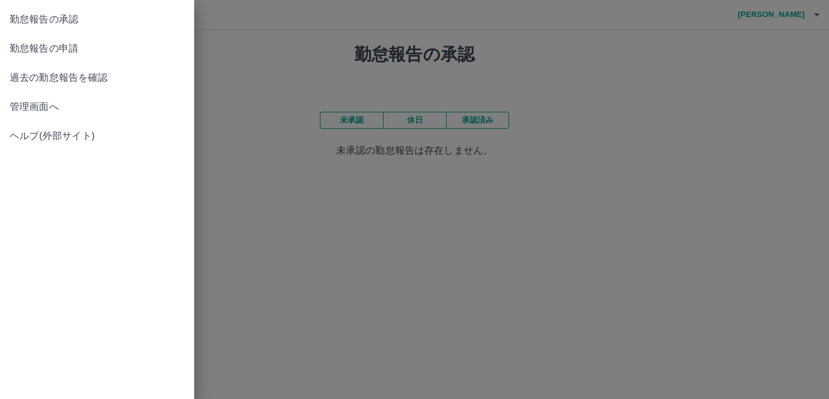
drag, startPoint x: 218, startPoint y: 94, endPoint x: 234, endPoint y: 66, distance: 32.9
click at [221, 90] on div at bounding box center [414, 199] width 829 height 399
